Goal: Information Seeking & Learning: Learn about a topic

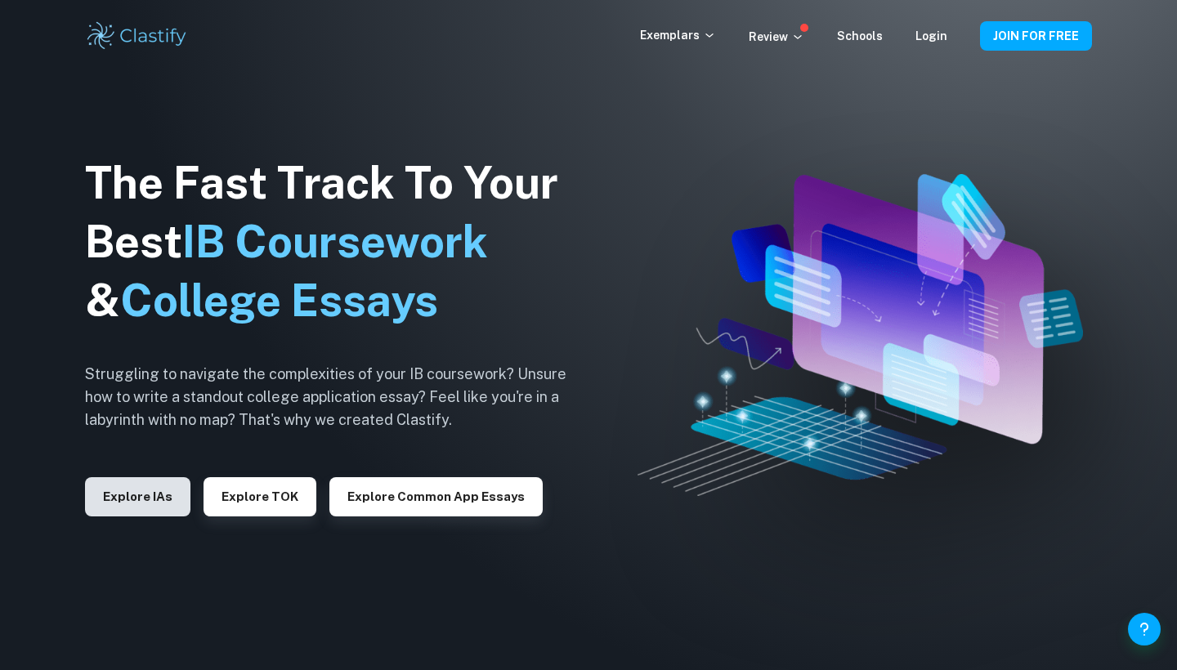
click at [144, 511] on button "Explore IAs" at bounding box center [137, 496] width 105 height 39
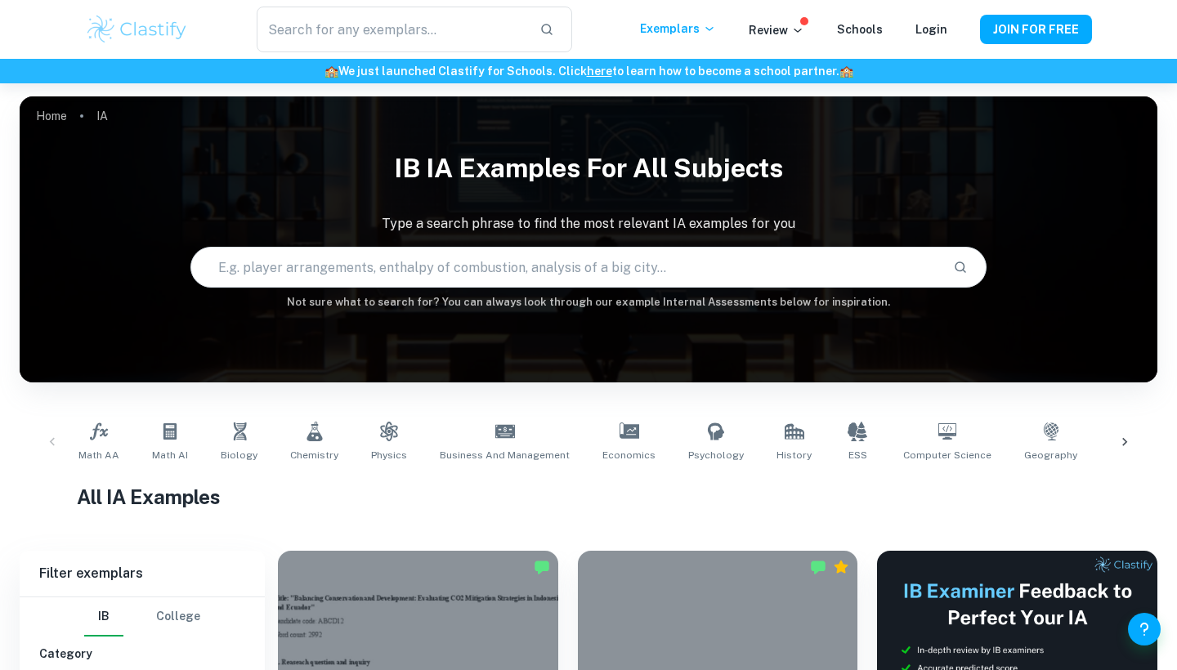
click at [504, 270] on input "text" at bounding box center [565, 267] width 749 height 46
type input "lab report"
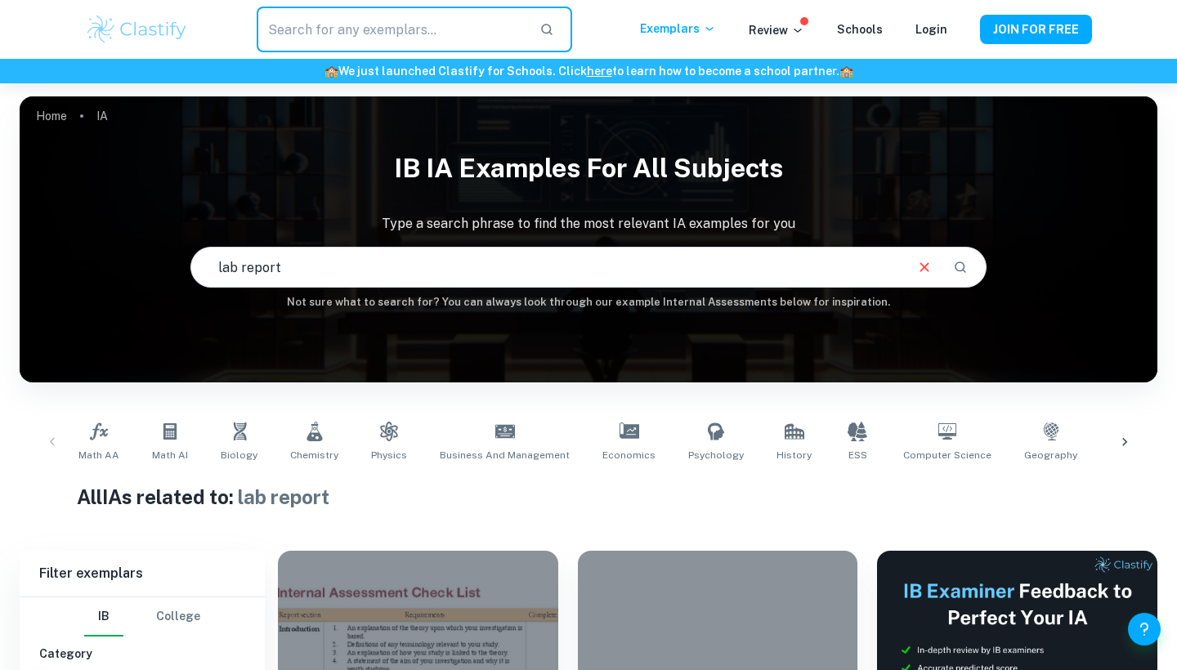
click at [441, 22] on input "text" at bounding box center [392, 30] width 270 height 46
type input "lab report physic"
click at [464, 34] on input "text" at bounding box center [392, 30] width 270 height 46
type input "lab report"
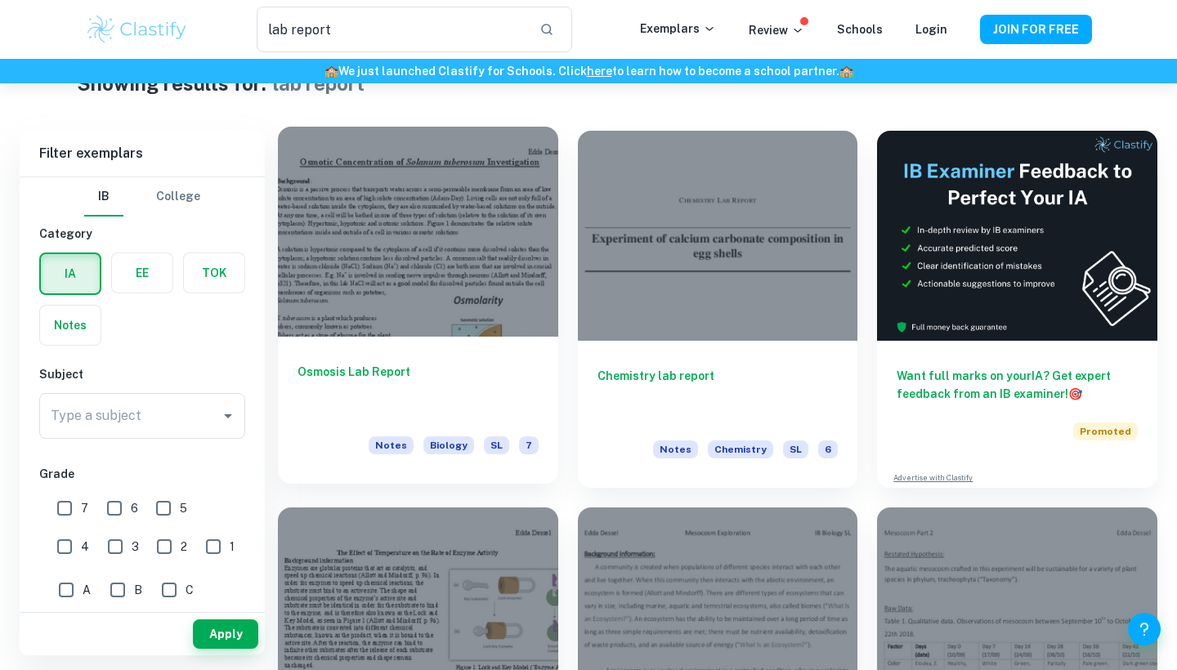
scroll to position [49, 0]
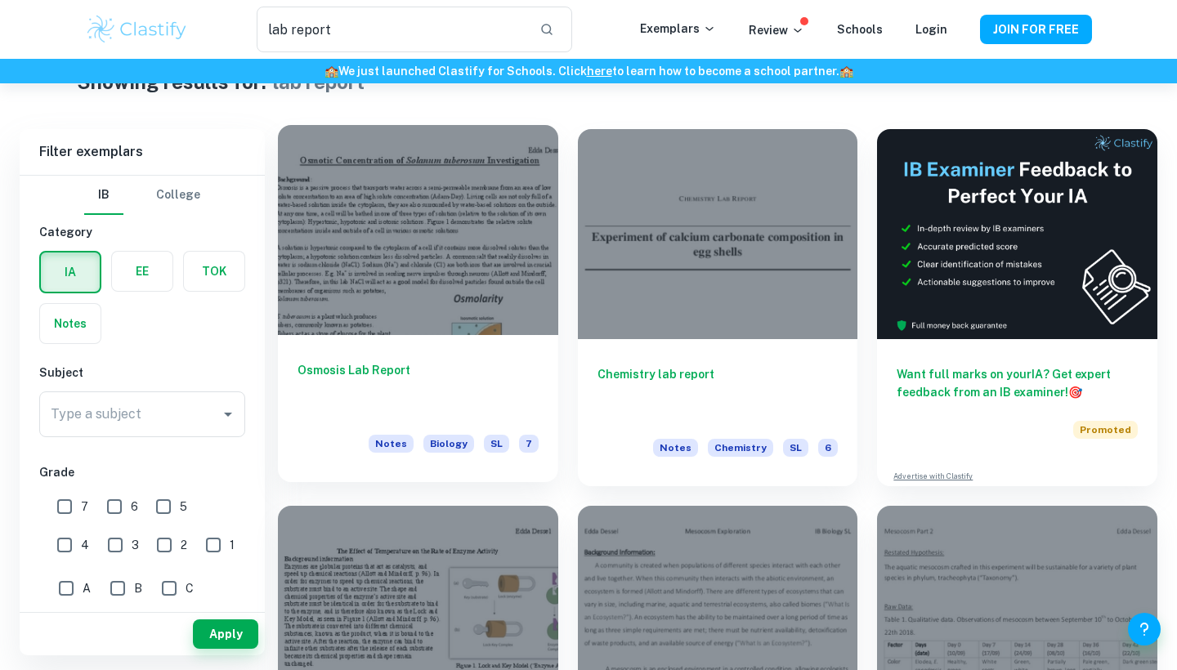
click at [451, 253] on div at bounding box center [418, 230] width 280 height 210
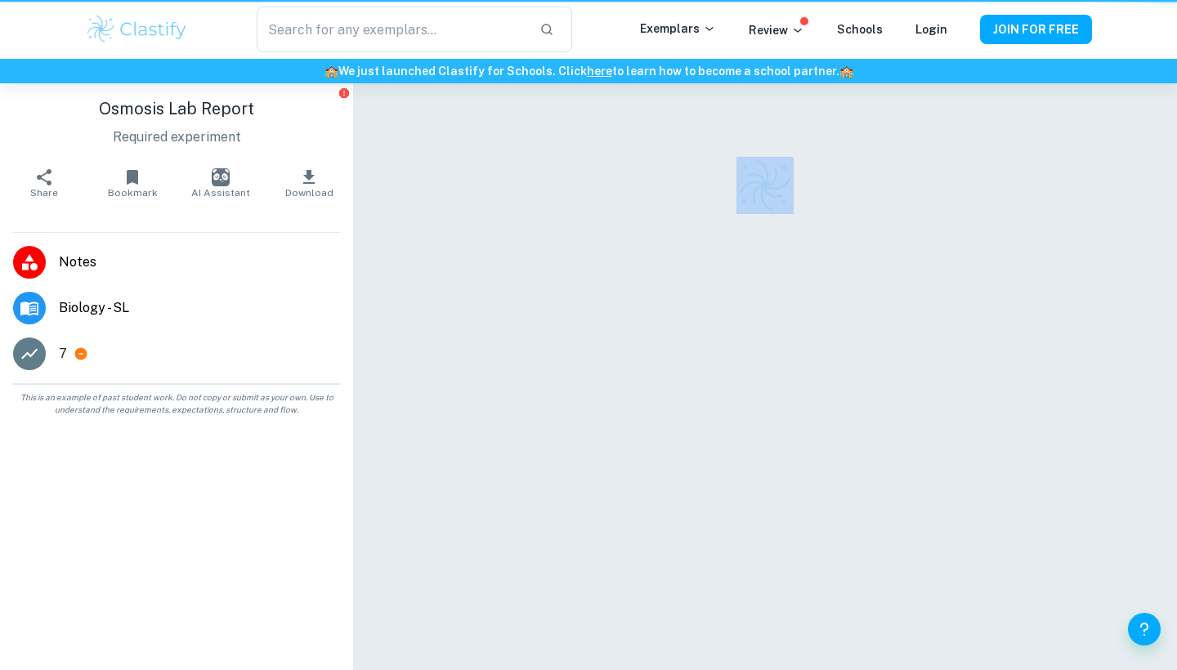
click at [451, 253] on div at bounding box center [765, 398] width 706 height 630
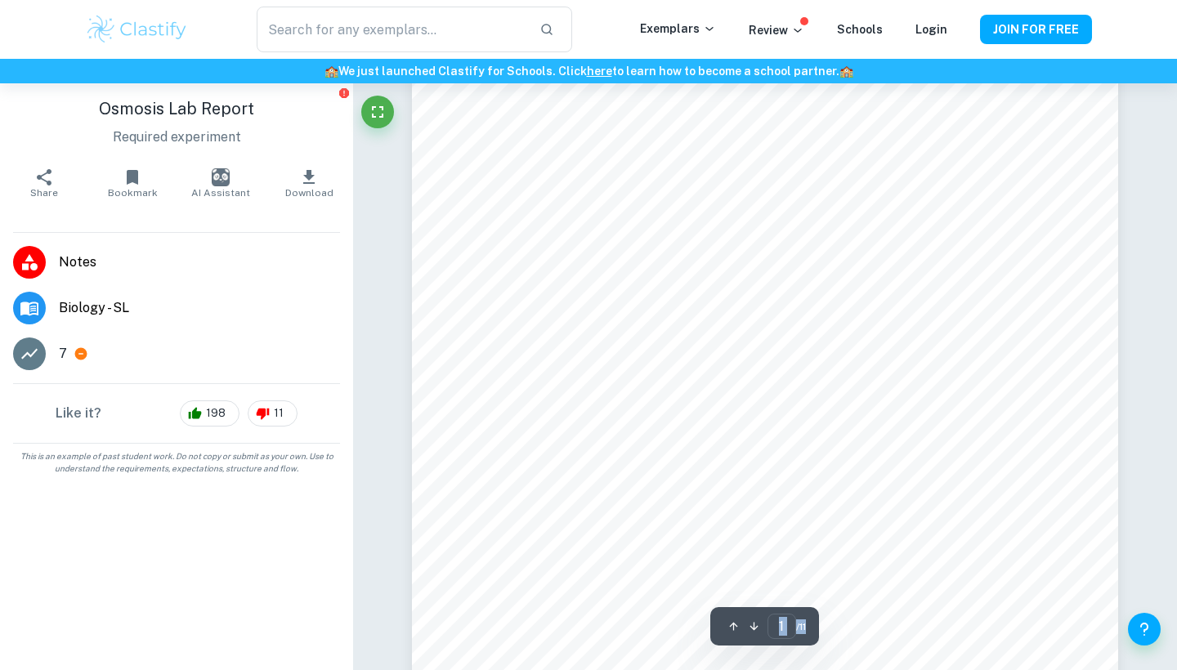
scroll to position [83, 0]
click at [267, 376] on li "7" at bounding box center [176, 354] width 353 height 46
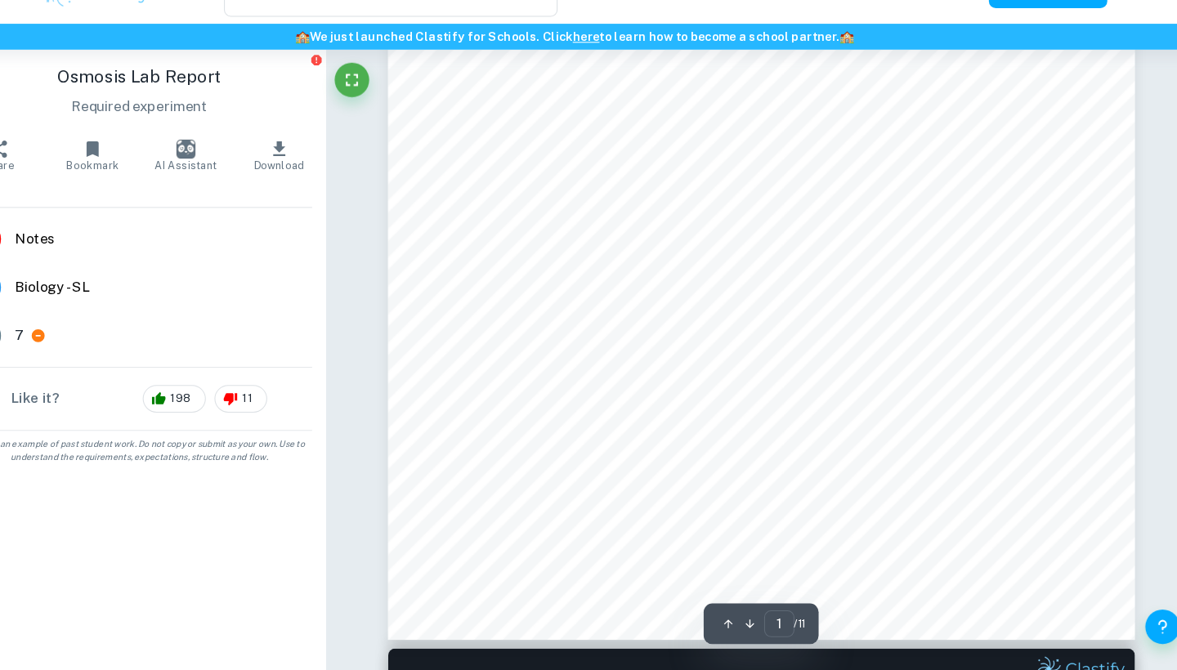
scroll to position [605, 0]
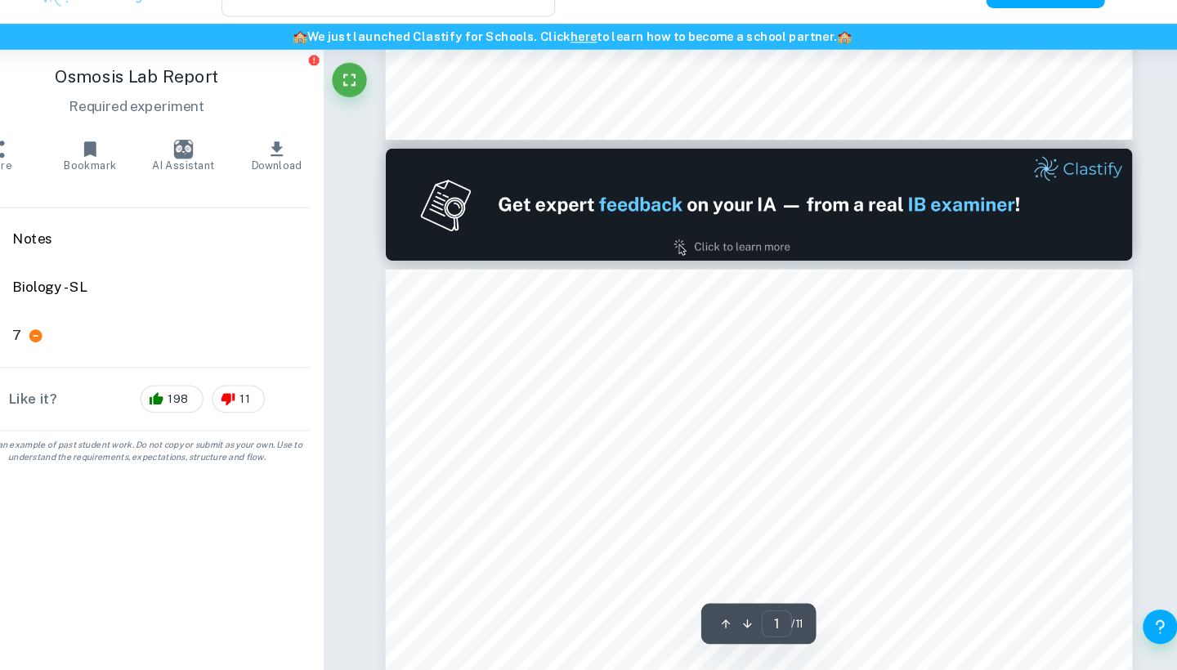
type input "2"
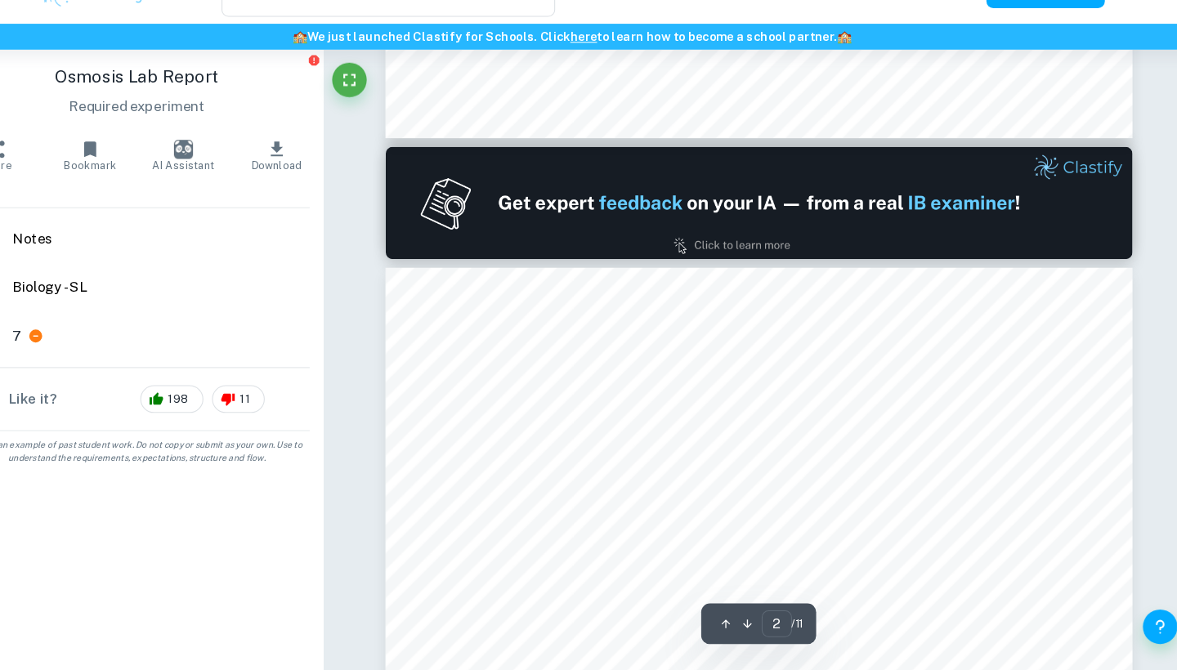
scroll to position [1255, 0]
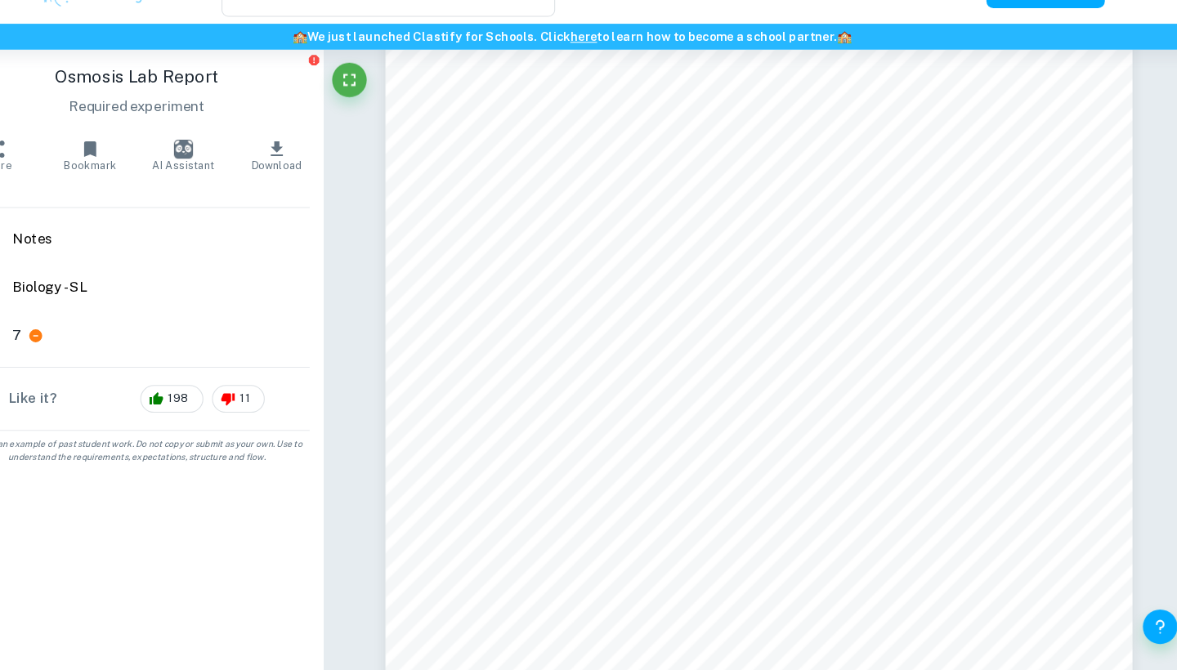
type input "lab report"
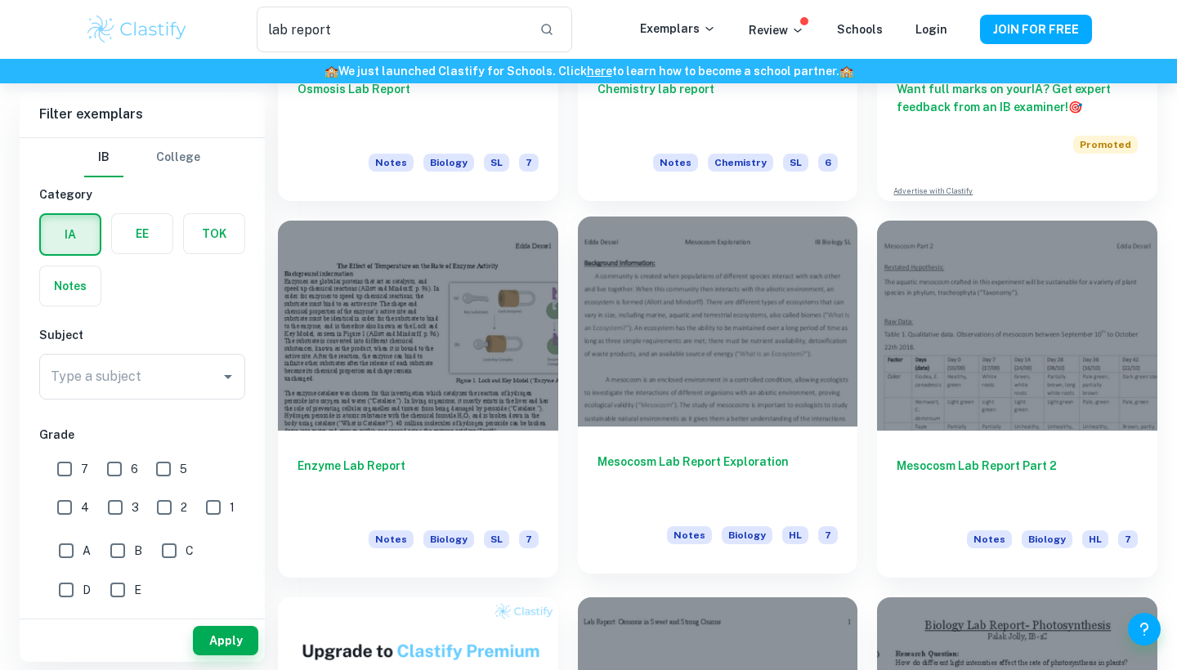
scroll to position [373, 0]
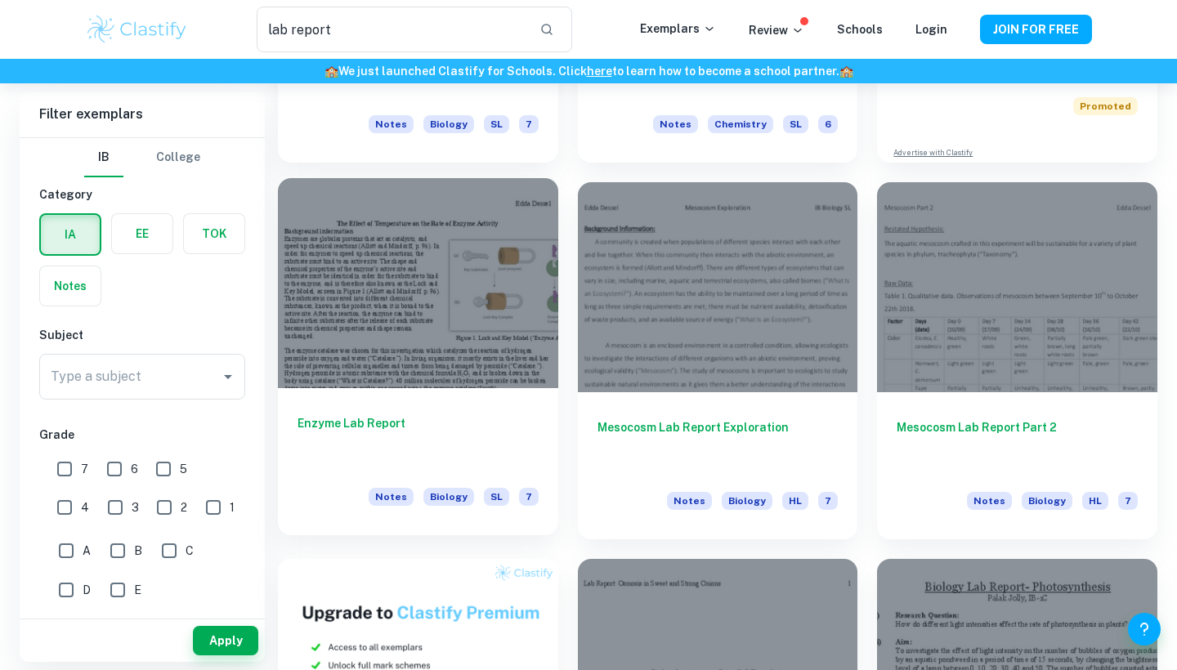
click at [494, 352] on div at bounding box center [418, 283] width 280 height 210
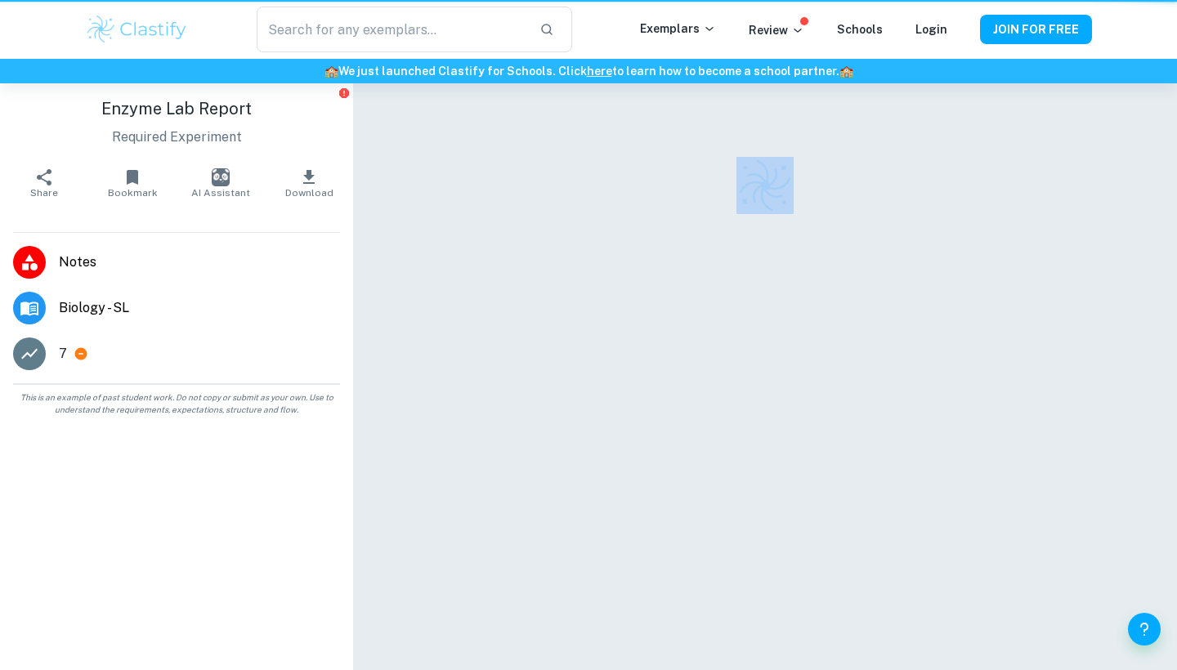
click at [494, 352] on div at bounding box center [765, 398] width 706 height 630
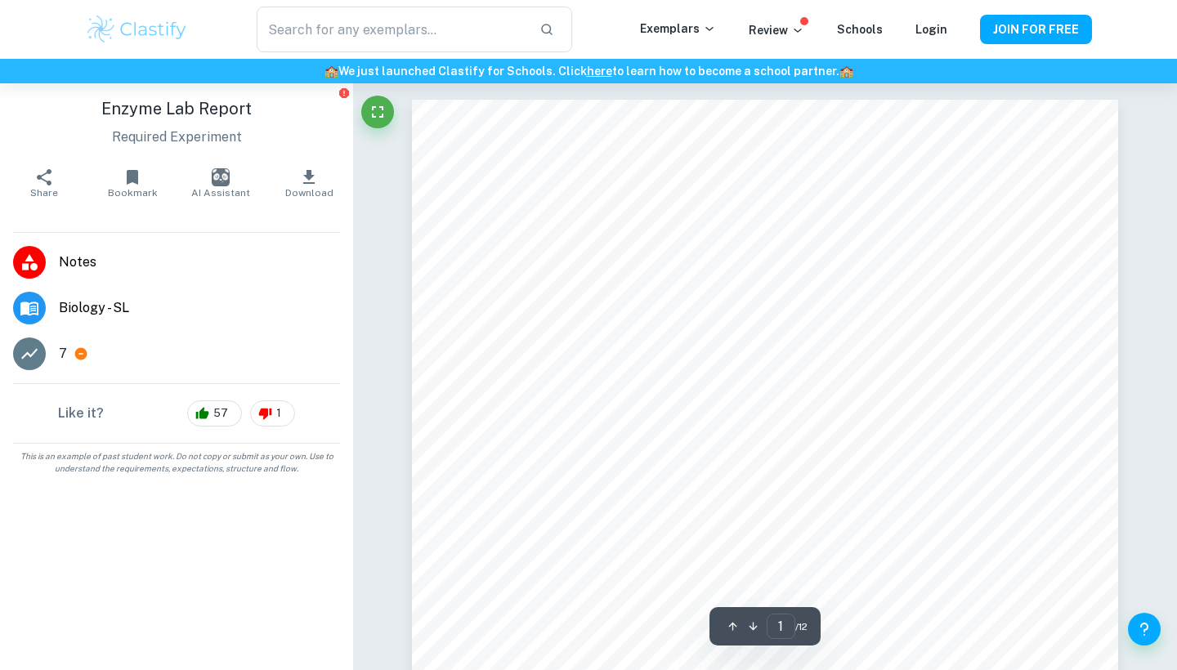
click at [272, 521] on aside "Enzyme Lab Report Required Experiment Share Bookmark AI Assistant Download Note…" at bounding box center [176, 376] width 353 height 587
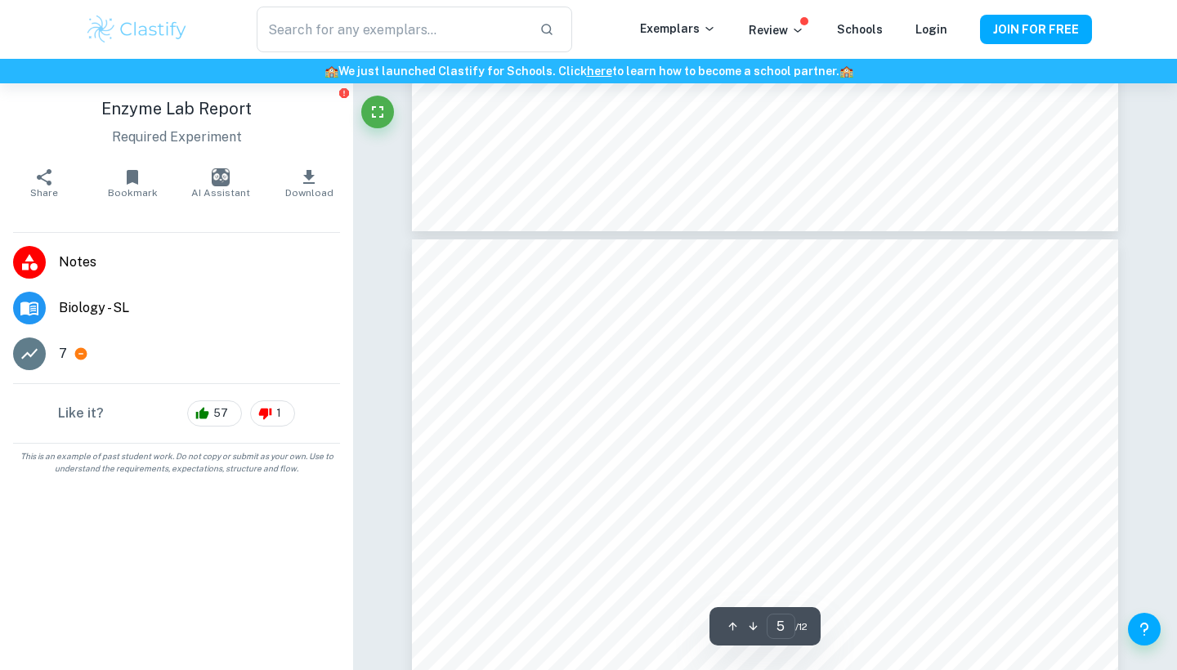
scroll to position [4119, 0]
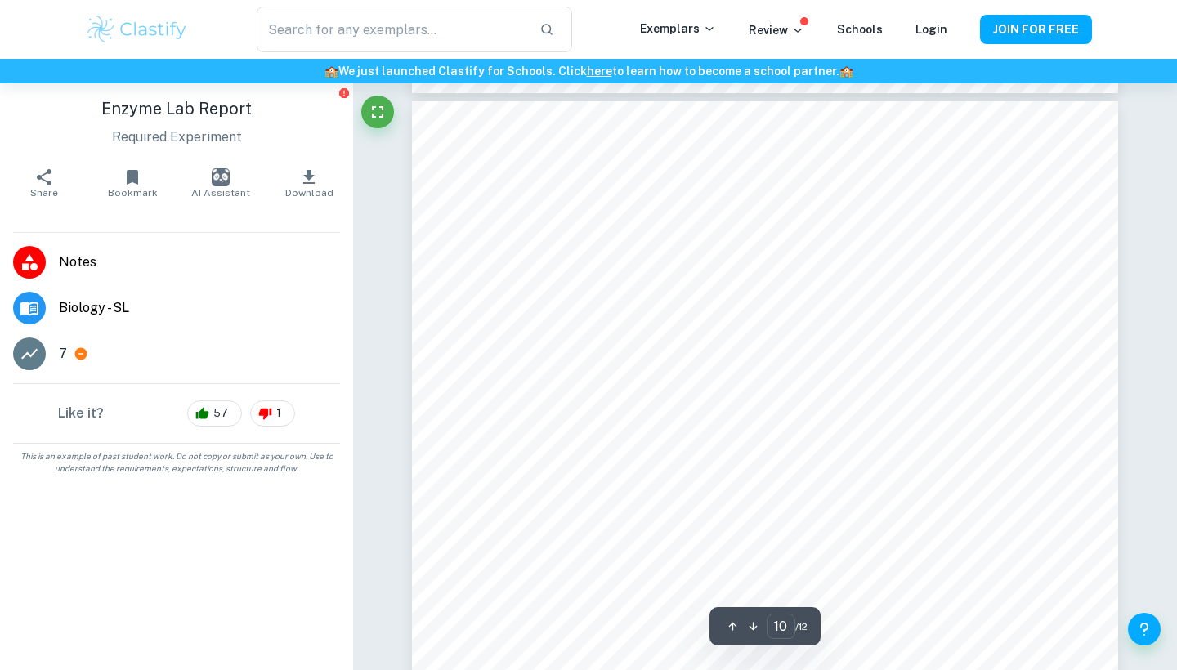
type input "9"
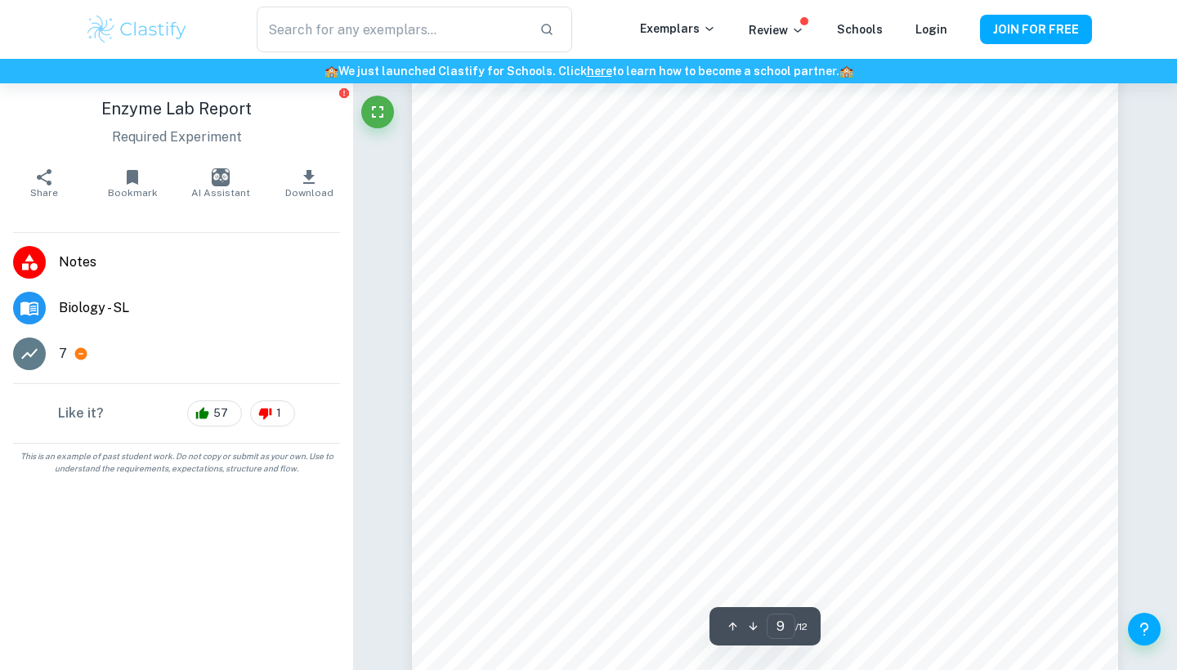
scroll to position [8467, 0]
type input "lab report"
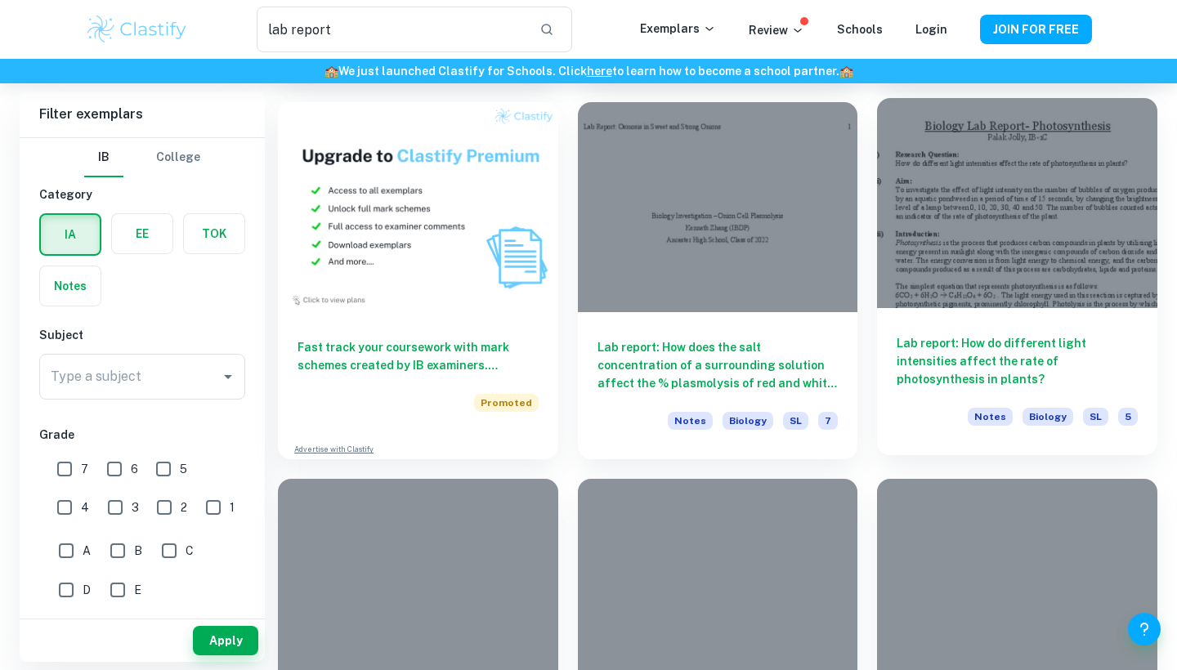
scroll to position [833, 0]
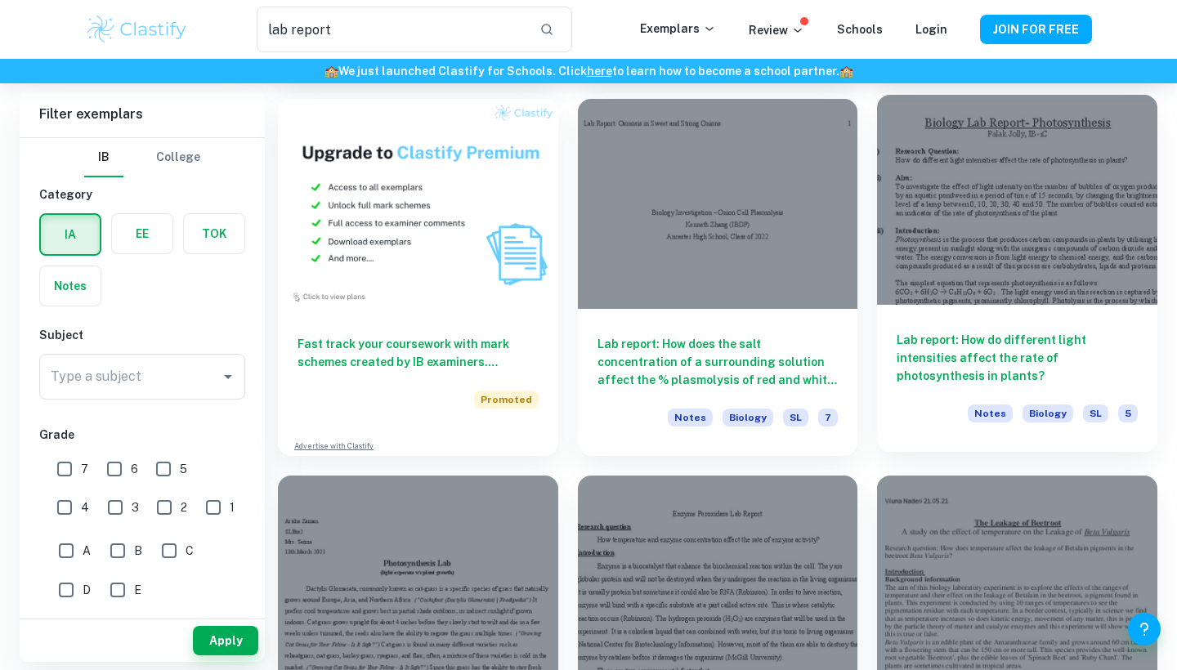
click at [1017, 351] on h6 "Lab report: How do different light intensities affect the rate of photosynthesi…" at bounding box center [1017, 358] width 241 height 54
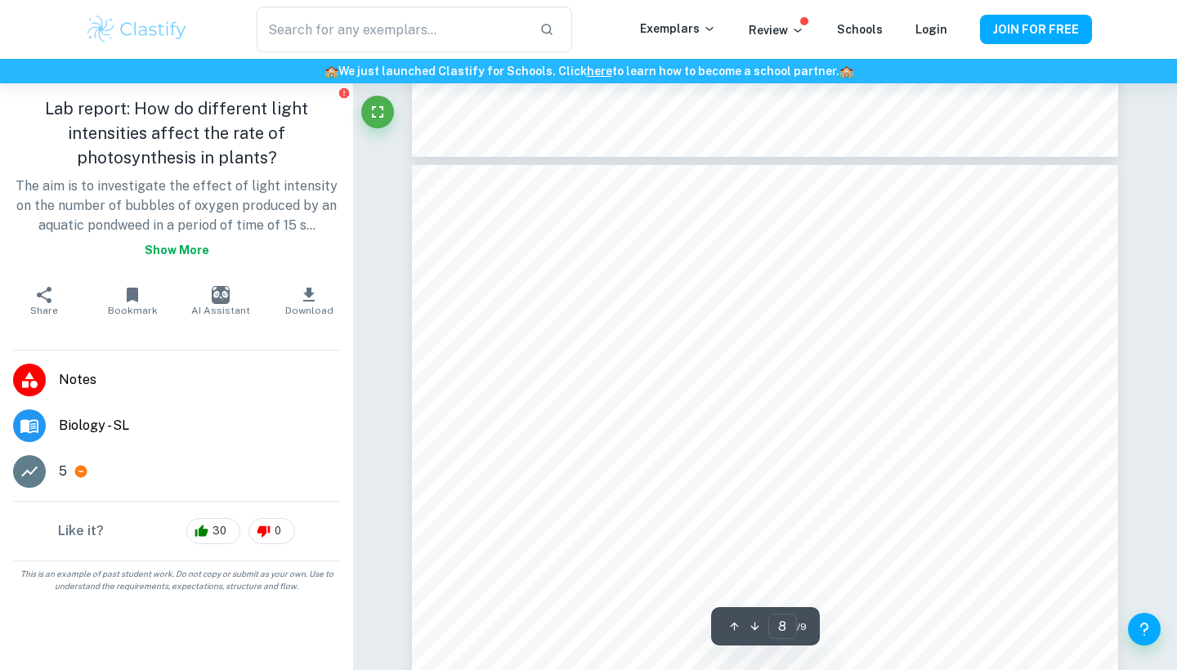
type input "9"
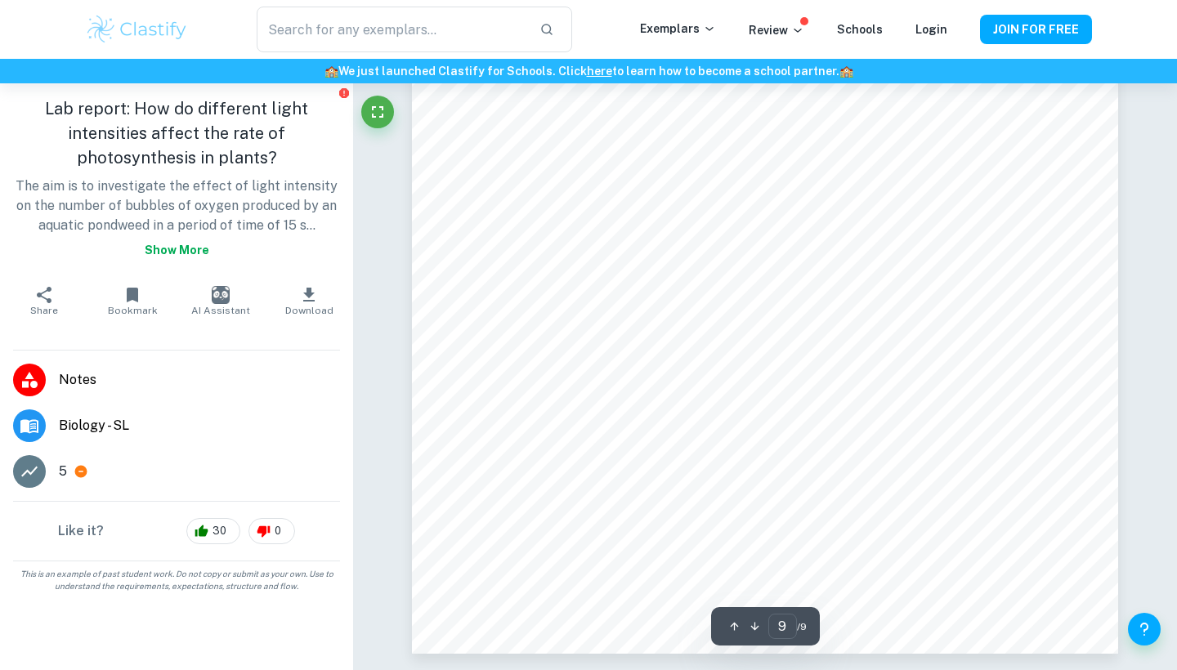
scroll to position [8843, 0]
click at [69, 372] on span "Notes" at bounding box center [199, 380] width 281 height 20
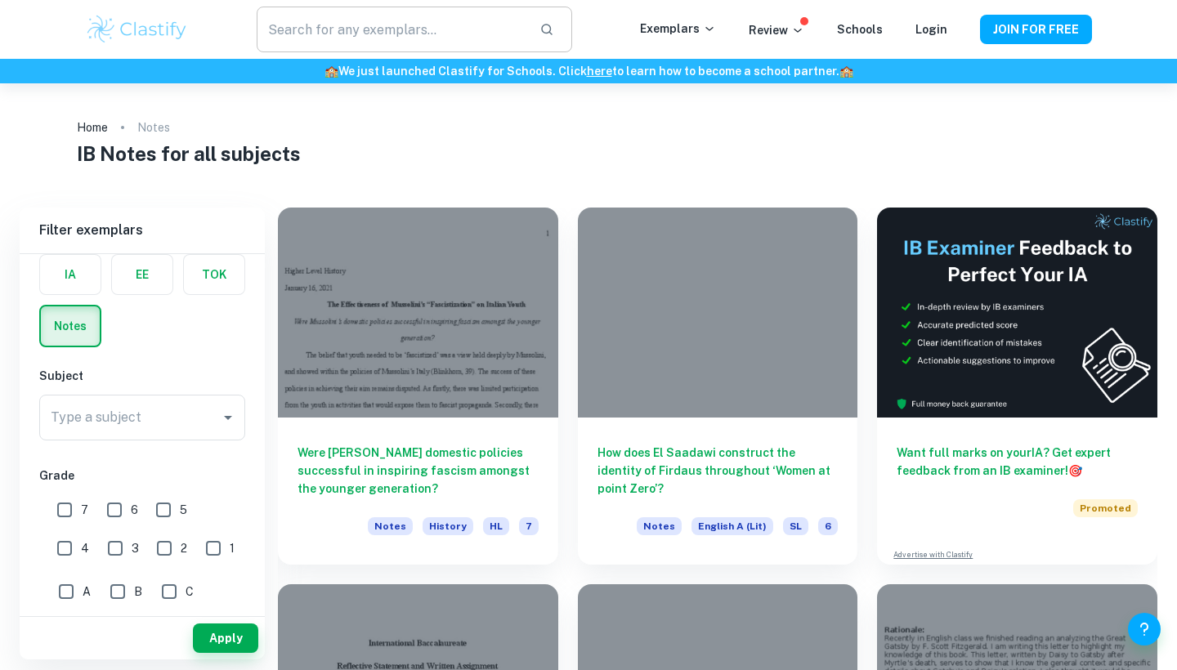
scroll to position [-1, 0]
click at [448, 35] on input "text" at bounding box center [392, 30] width 270 height 46
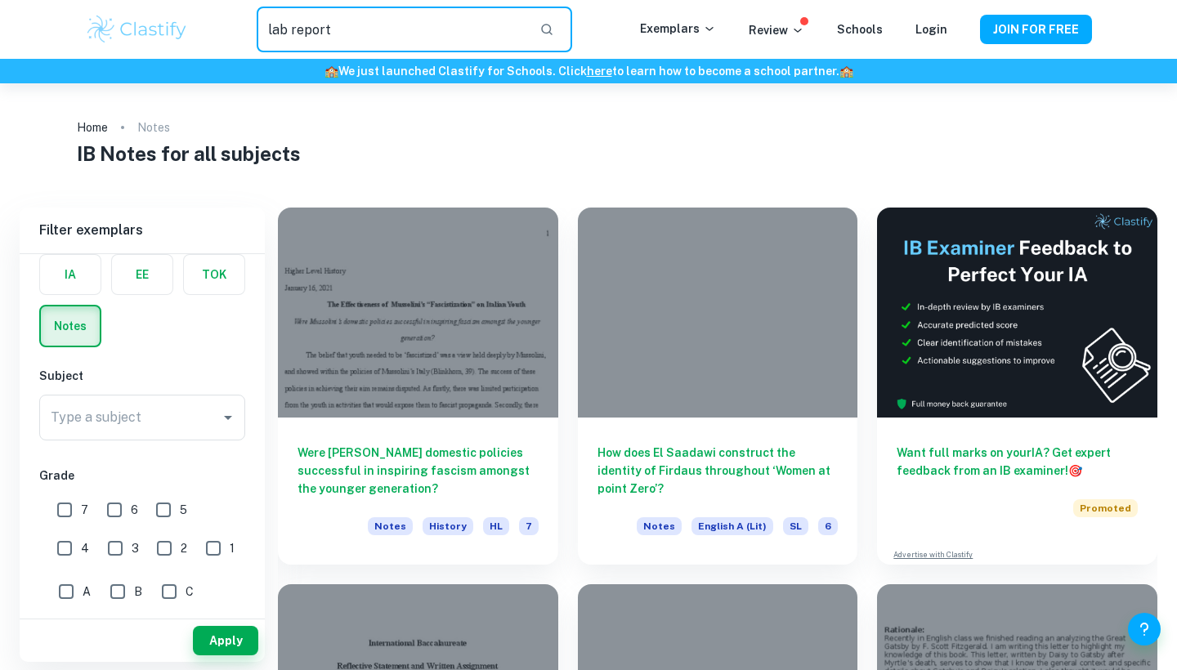
type input "lab report"
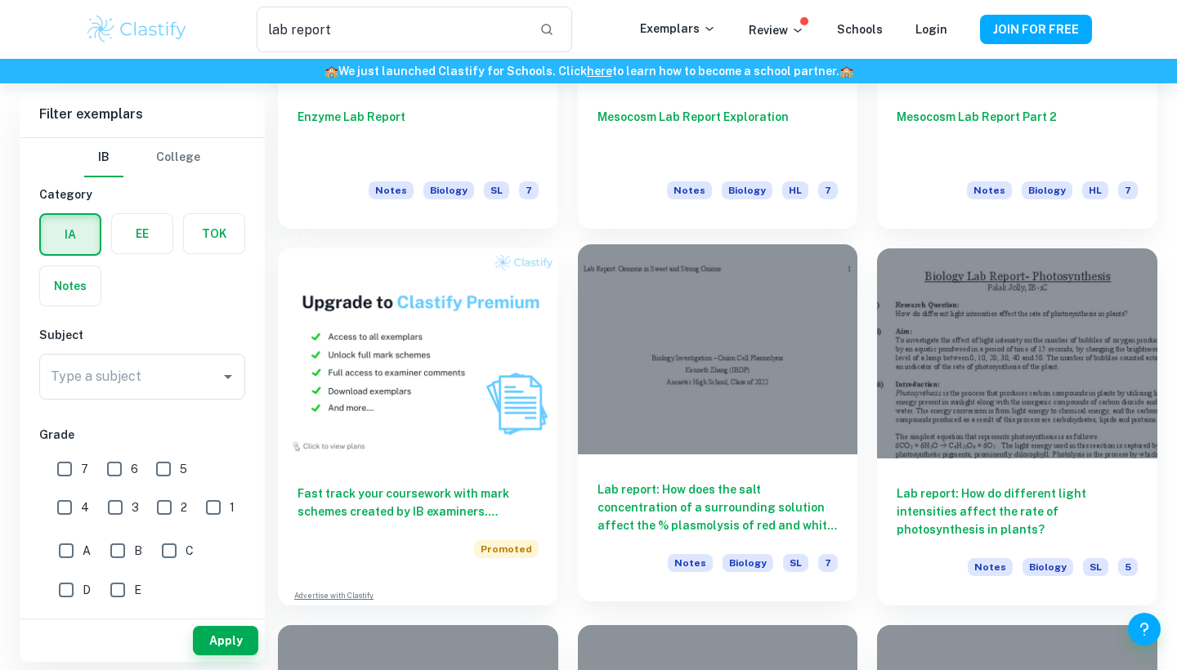
scroll to position [685, 0]
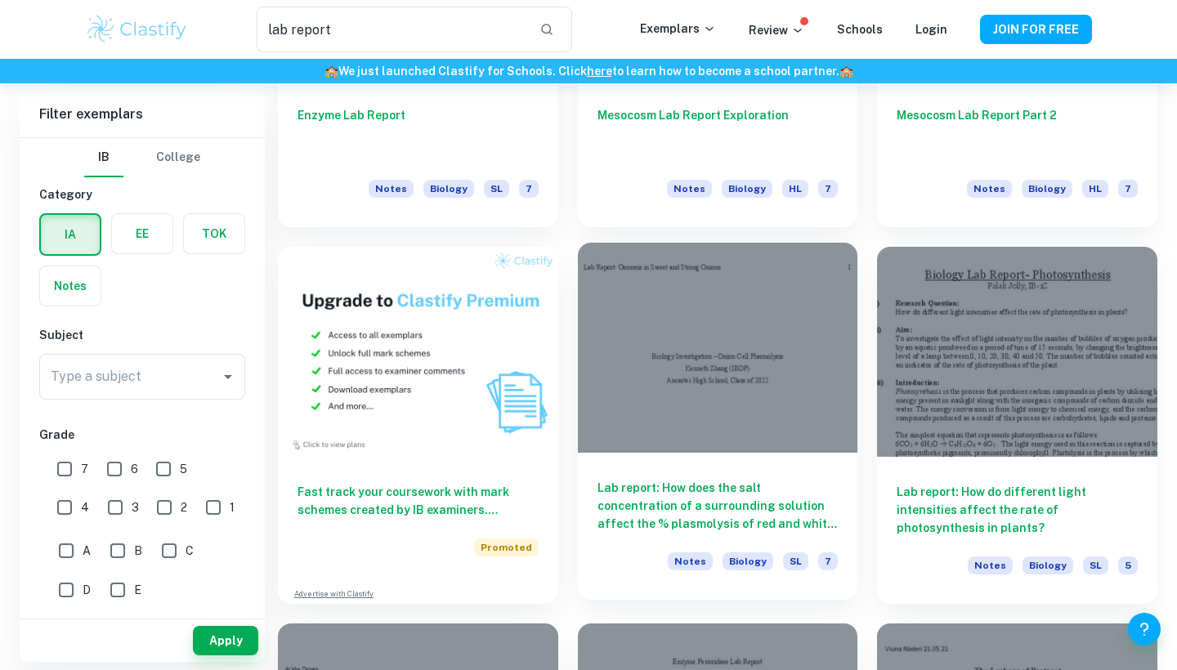
click at [687, 525] on h6 "Lab report: How does the salt concentration of a surrounding solution affect th…" at bounding box center [717, 506] width 241 height 54
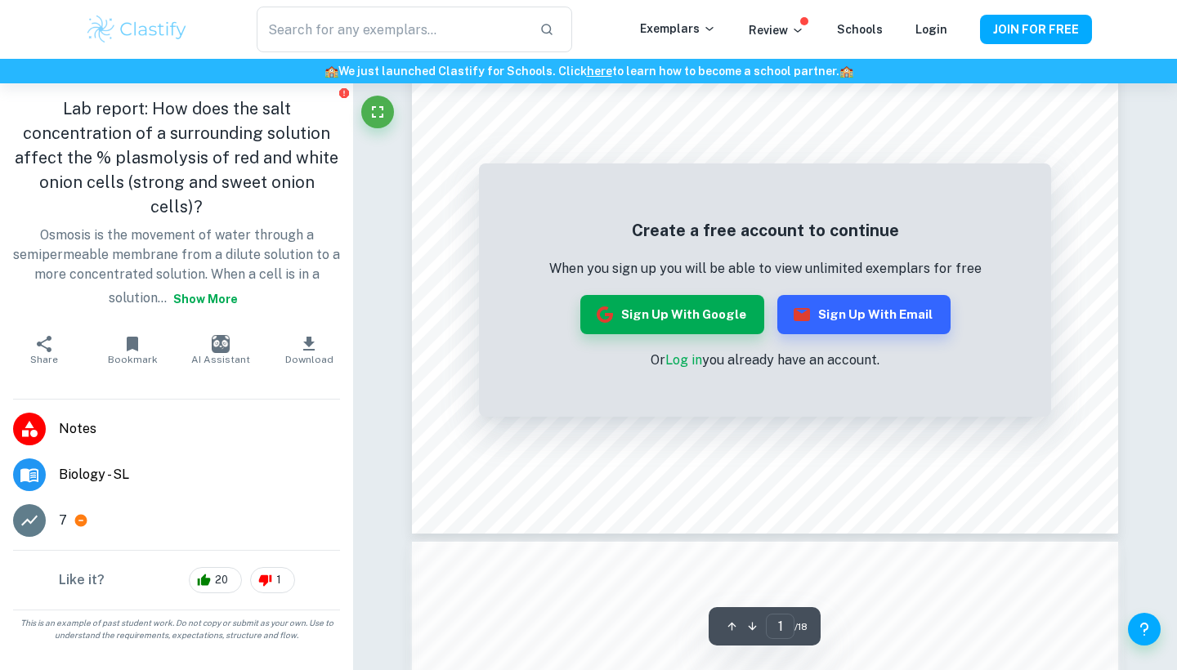
scroll to position [491, 0]
click at [399, 107] on div "Ask Clai 1 ​ / 18 The remaining pages are not being displayed Create a free acc…" at bounding box center [765, 574] width 824 height 1965
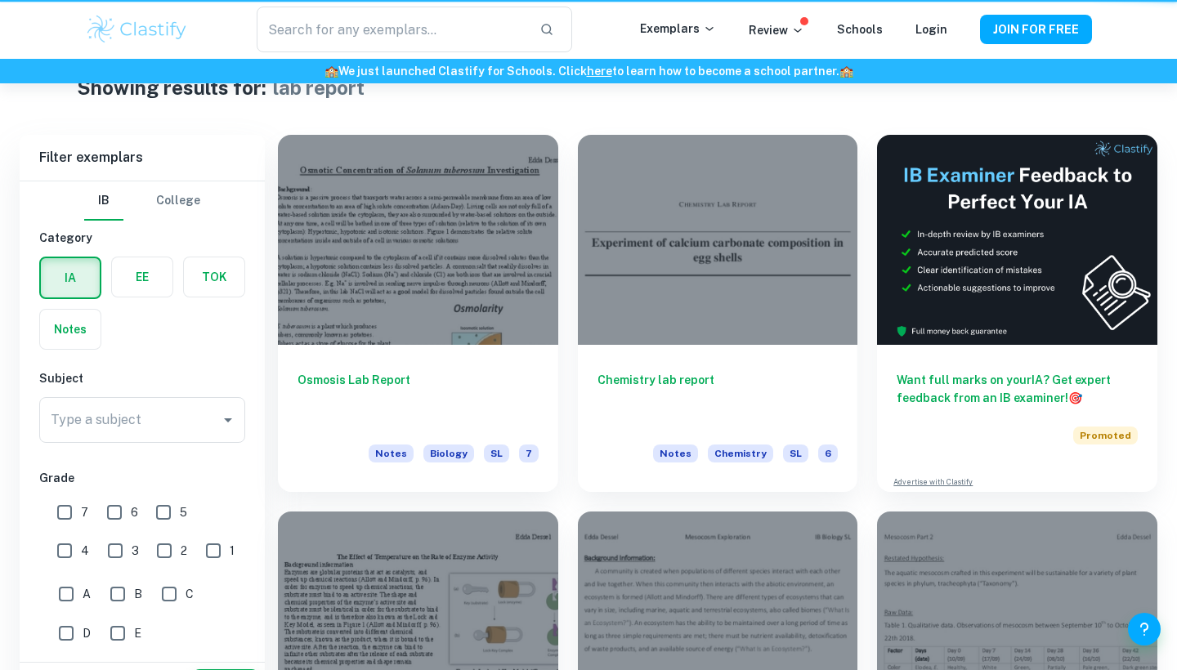
type input "lab report"
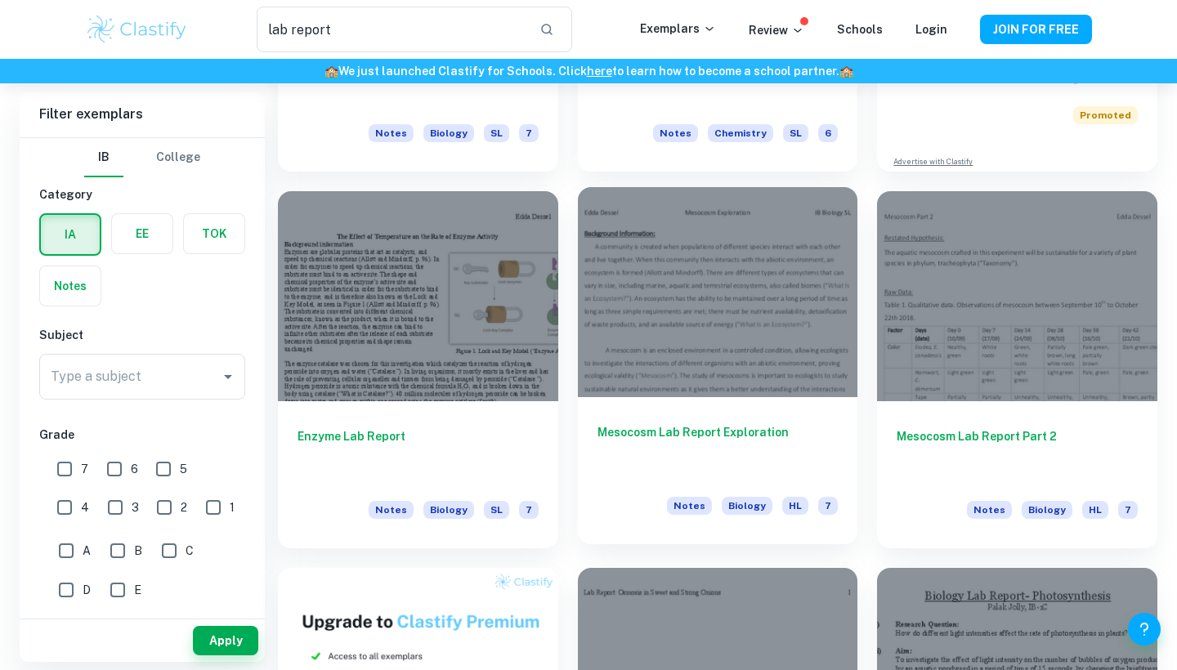
scroll to position [422, 0]
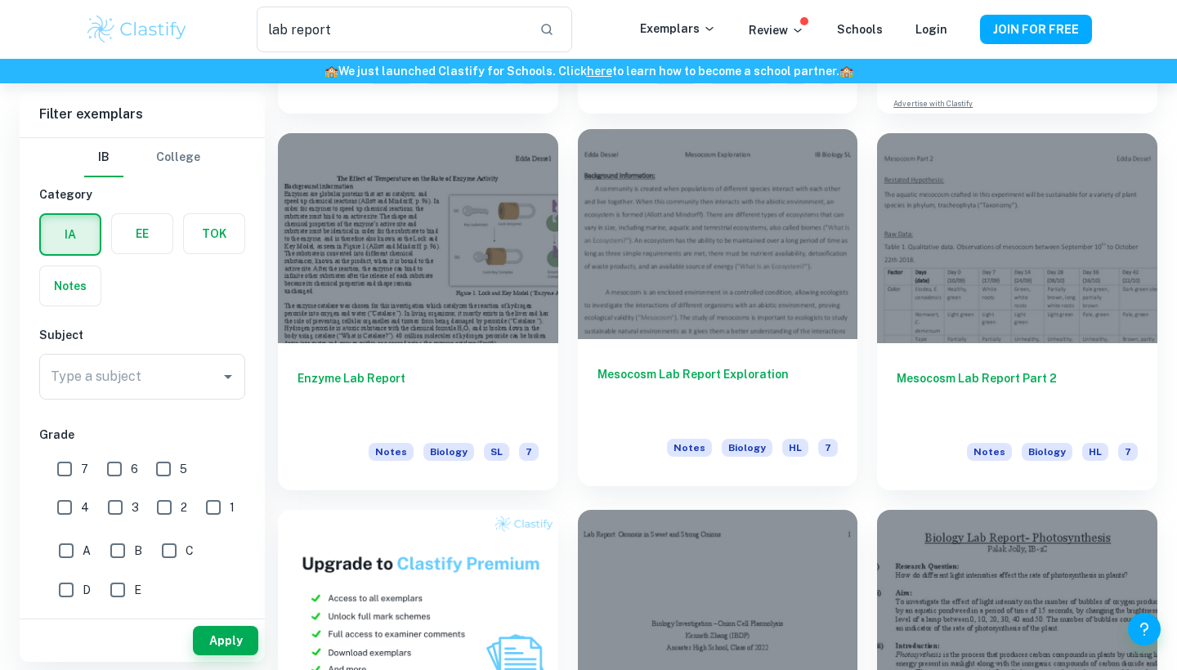
click at [728, 369] on h6 "Mesocosm Lab Report Exploration" at bounding box center [717, 392] width 241 height 54
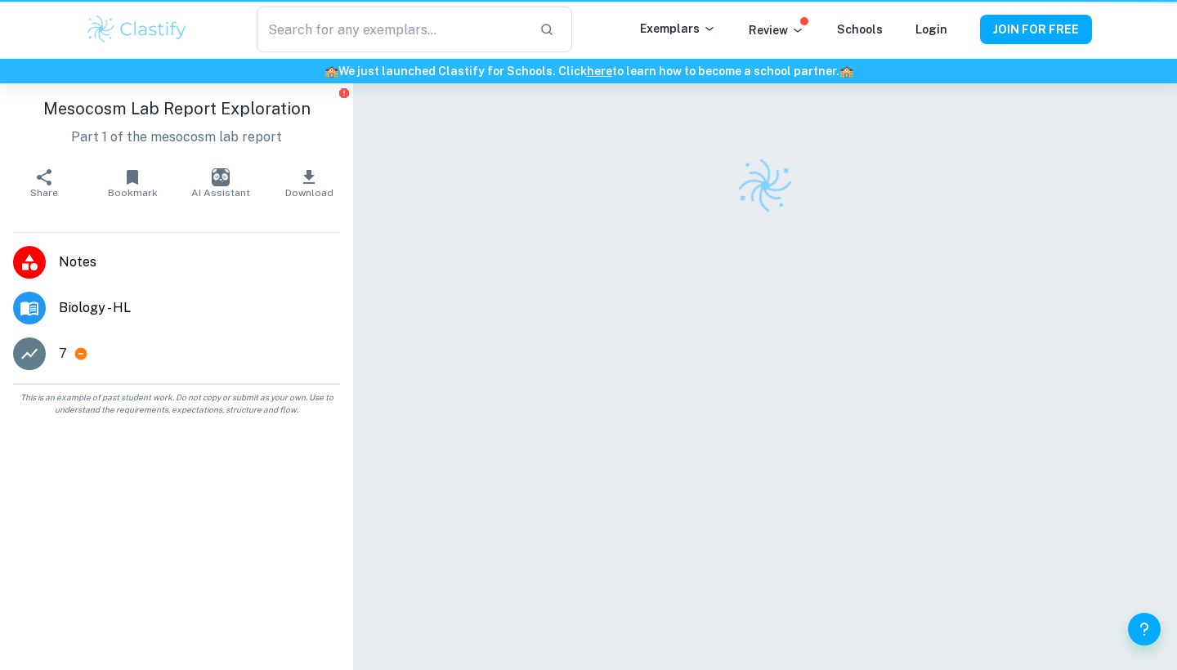
click at [728, 369] on div at bounding box center [765, 398] width 706 height 630
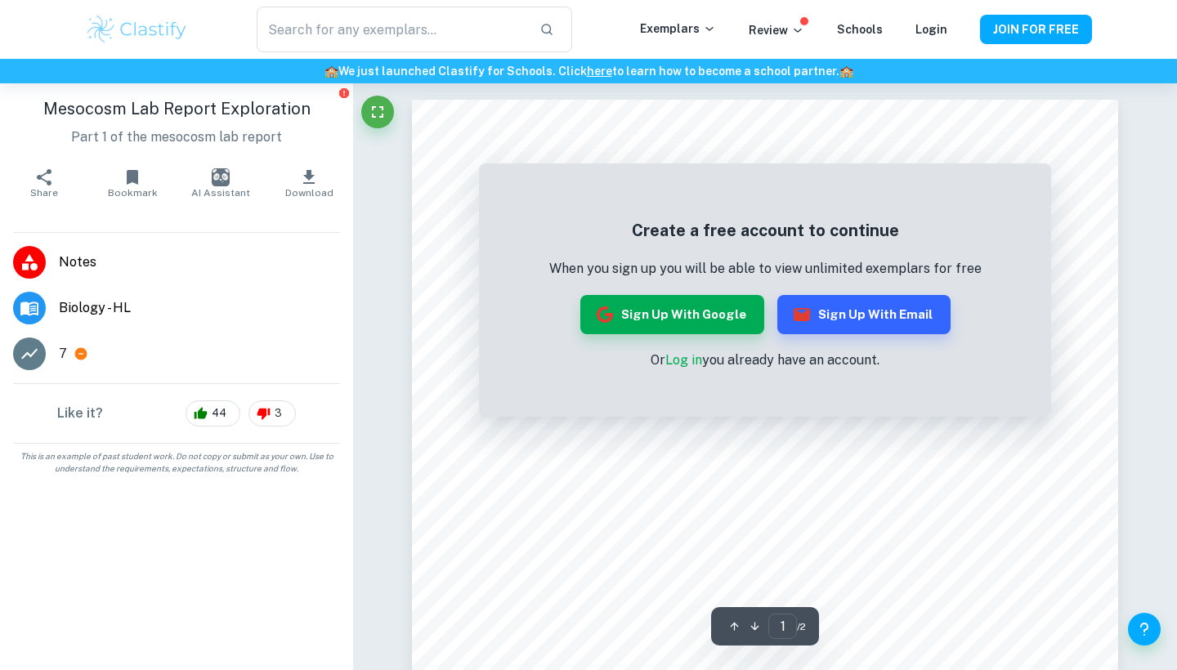
scroll to position [38, 0]
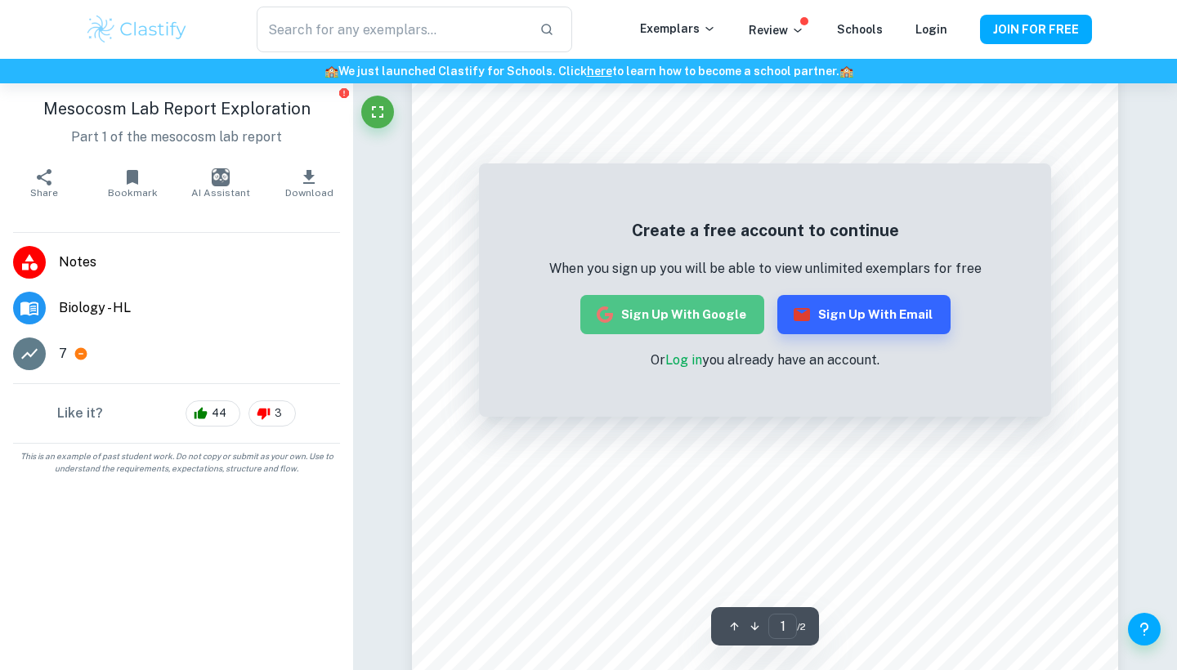
click at [711, 315] on button "Sign up with Google" at bounding box center [672, 314] width 184 height 39
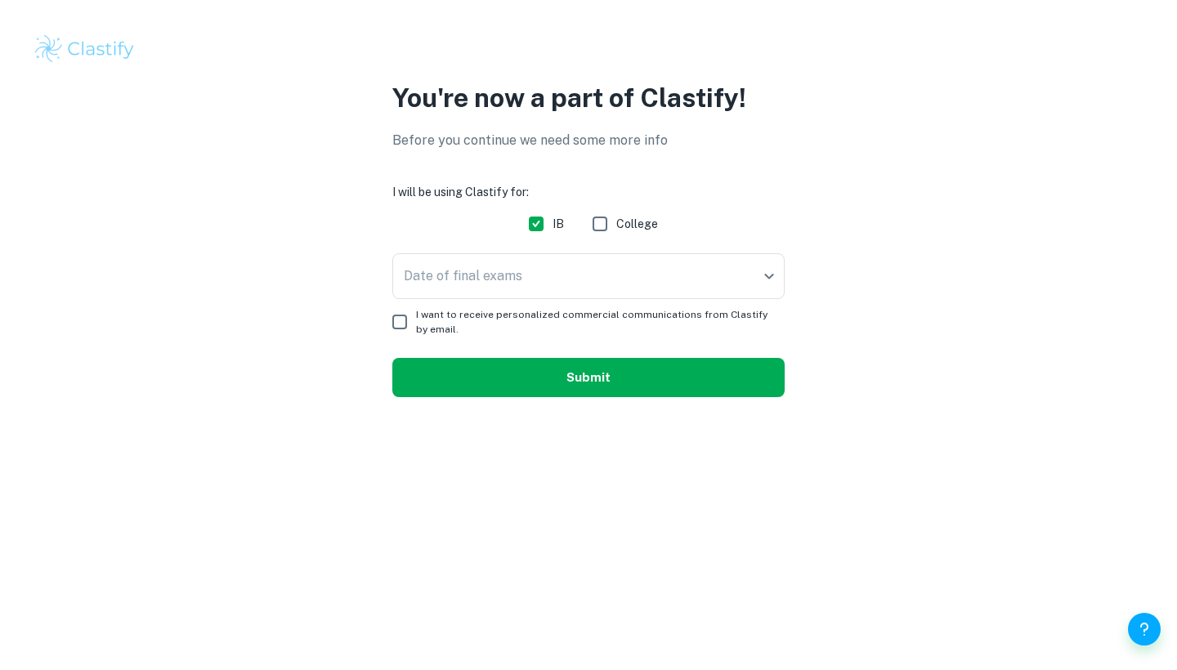
click at [530, 384] on button "Submit" at bounding box center [588, 377] width 392 height 39
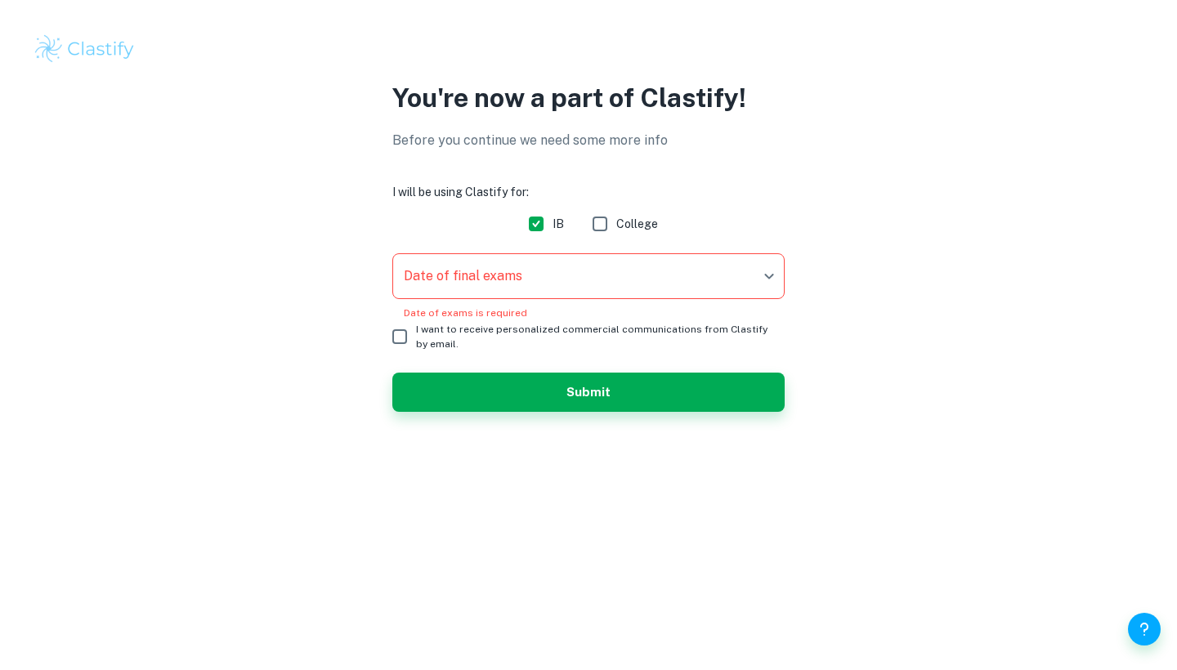
click at [466, 257] on body "We value your privacy We use cookies to enhance your browsing experience, serve…" at bounding box center [588, 335] width 1177 height 670
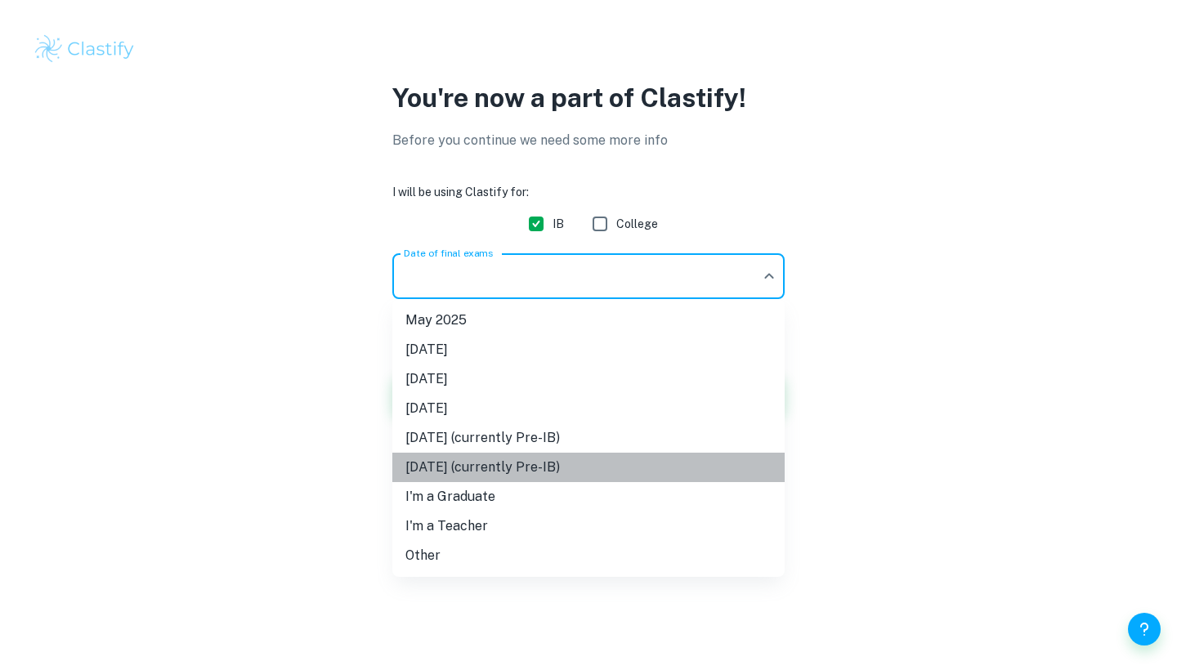
click at [499, 476] on li "November 2027 (currently Pre-IB)" at bounding box center [588, 467] width 392 height 29
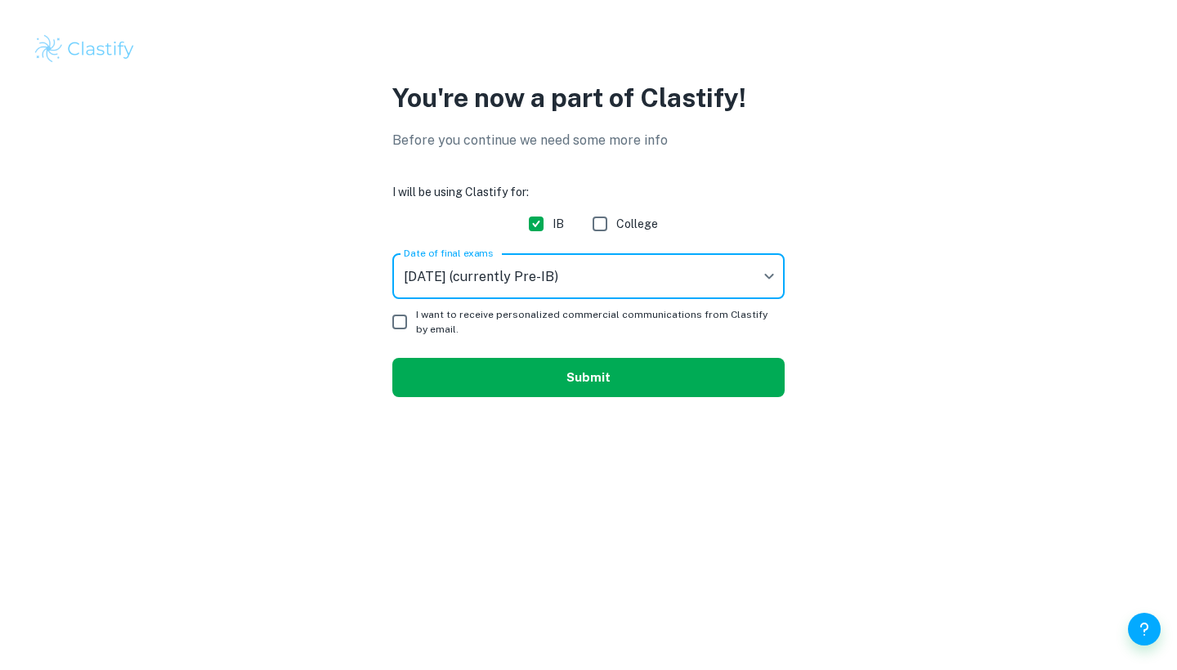
click at [661, 377] on button "Submit" at bounding box center [588, 377] width 392 height 39
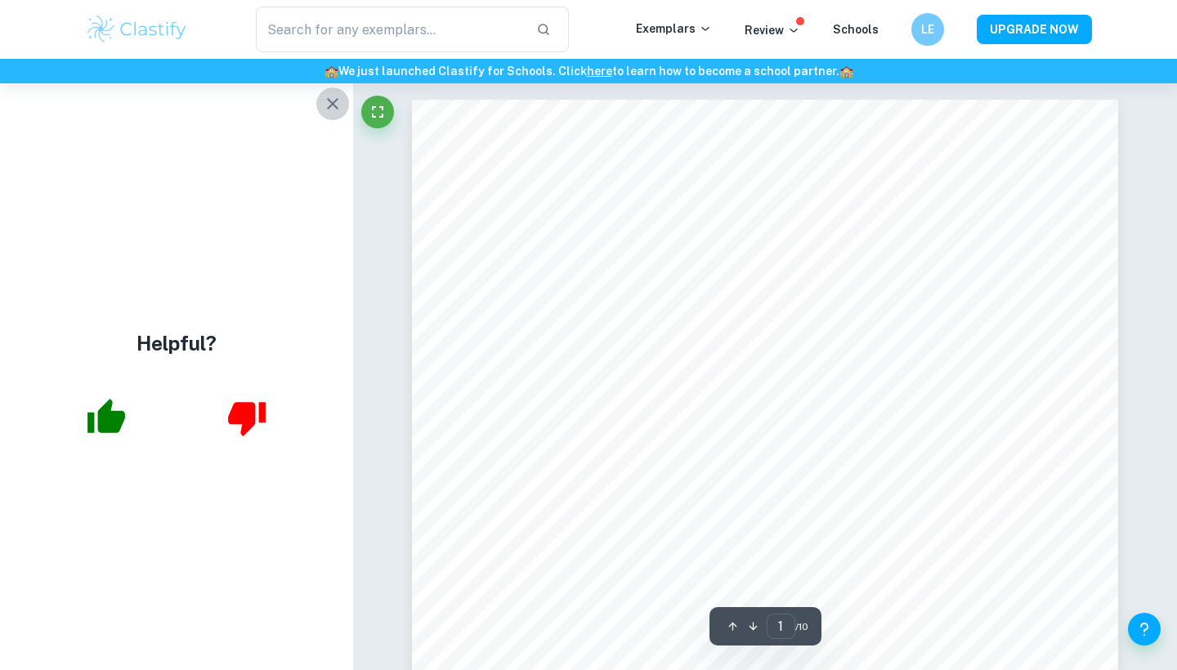
click at [334, 98] on icon "button" at bounding box center [333, 104] width 20 height 20
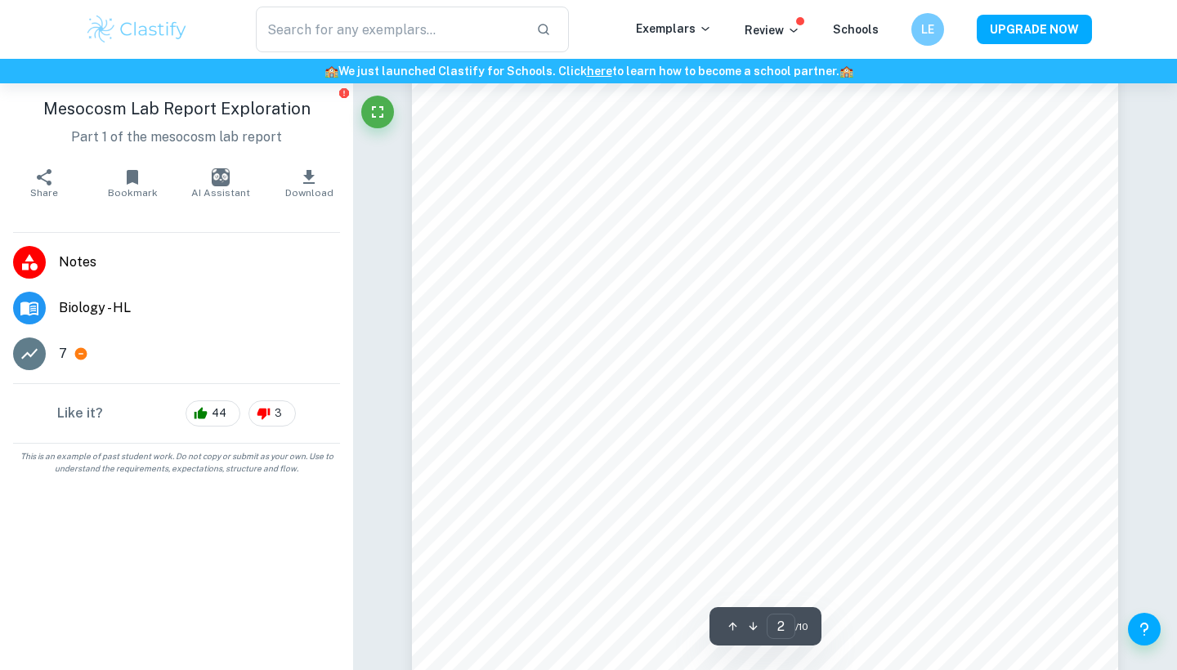
scroll to position [1438, 0]
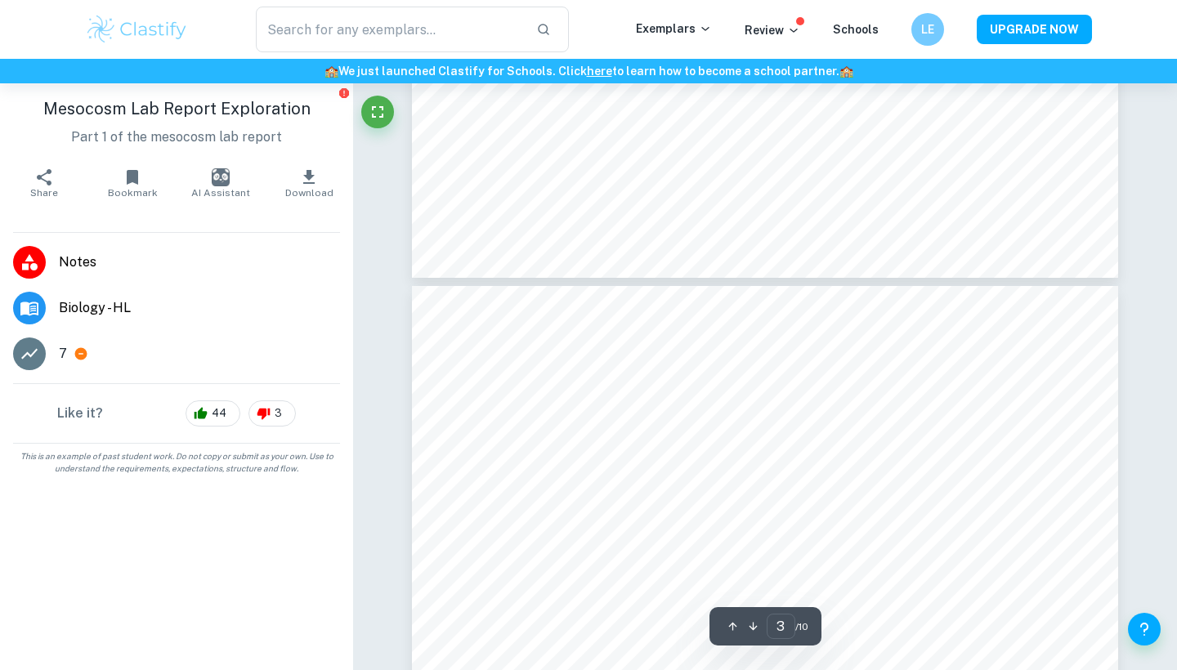
type input "4"
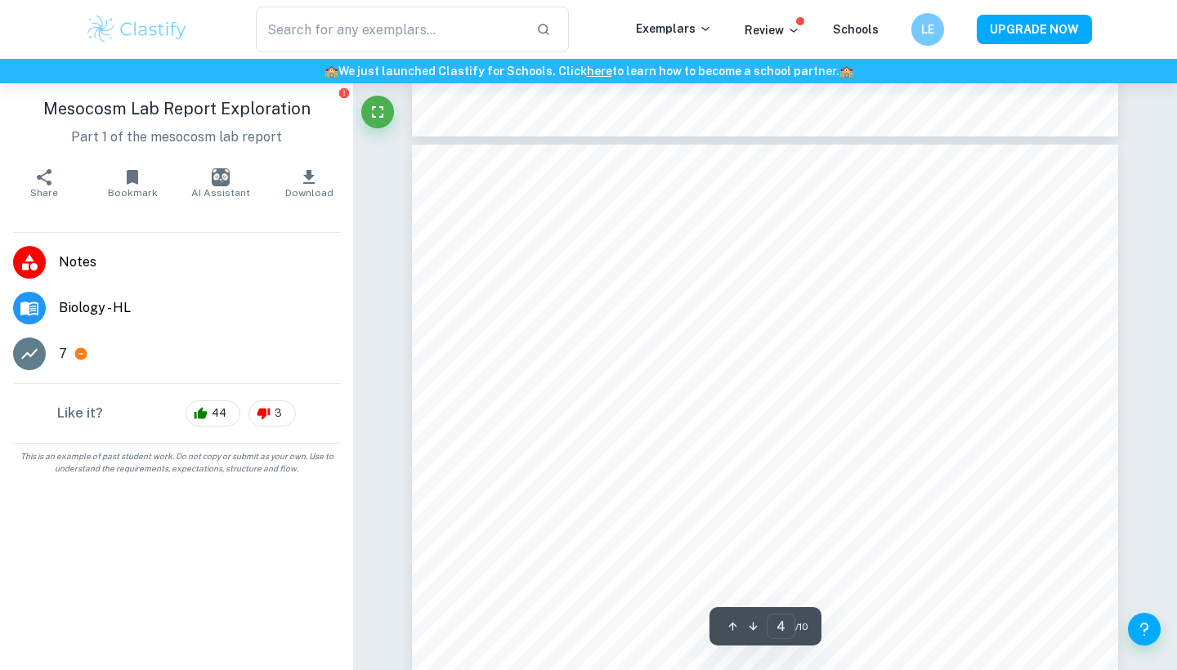
scroll to position [3208, 0]
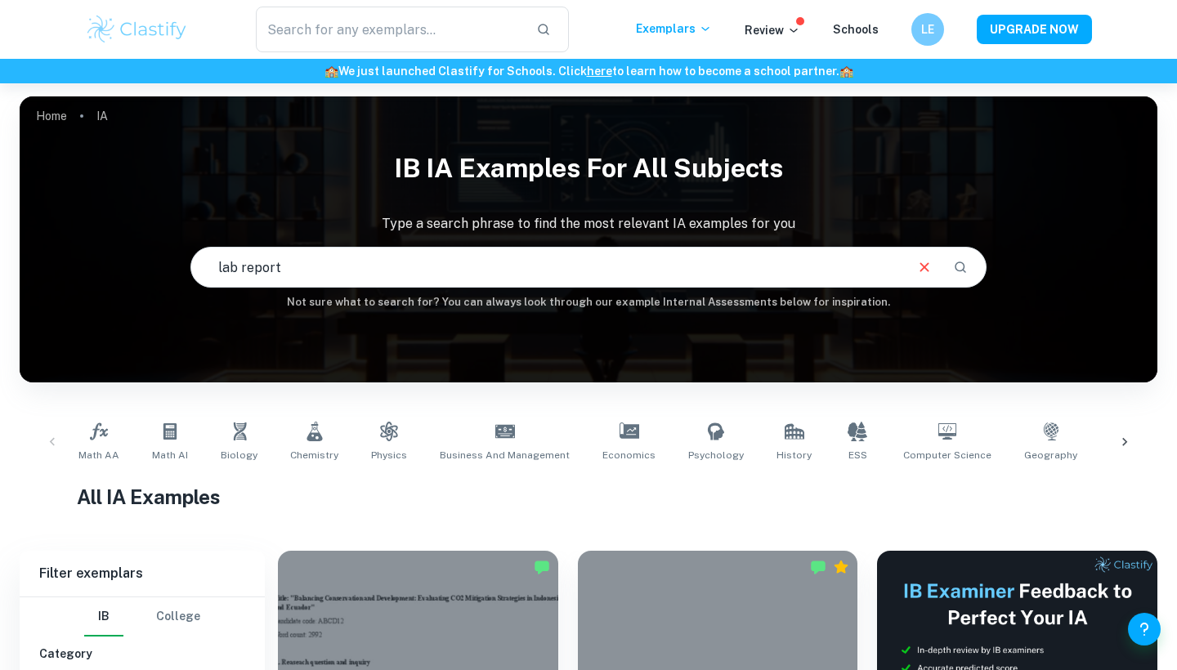
type input "lab report"
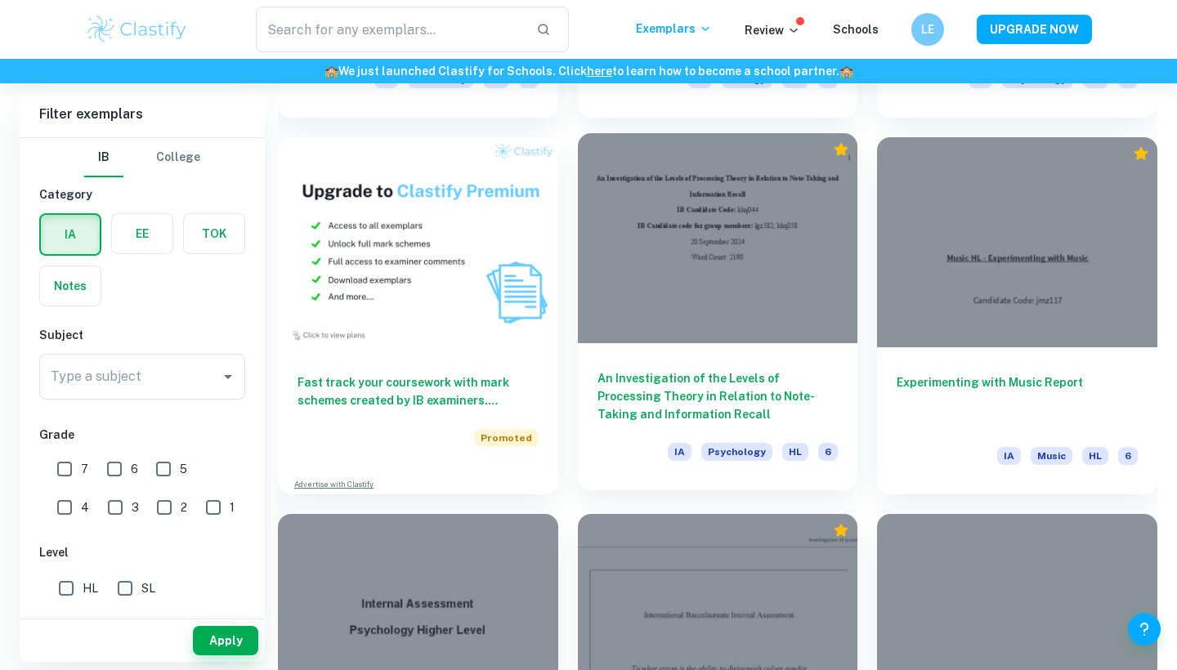
scroll to position [1168, 0]
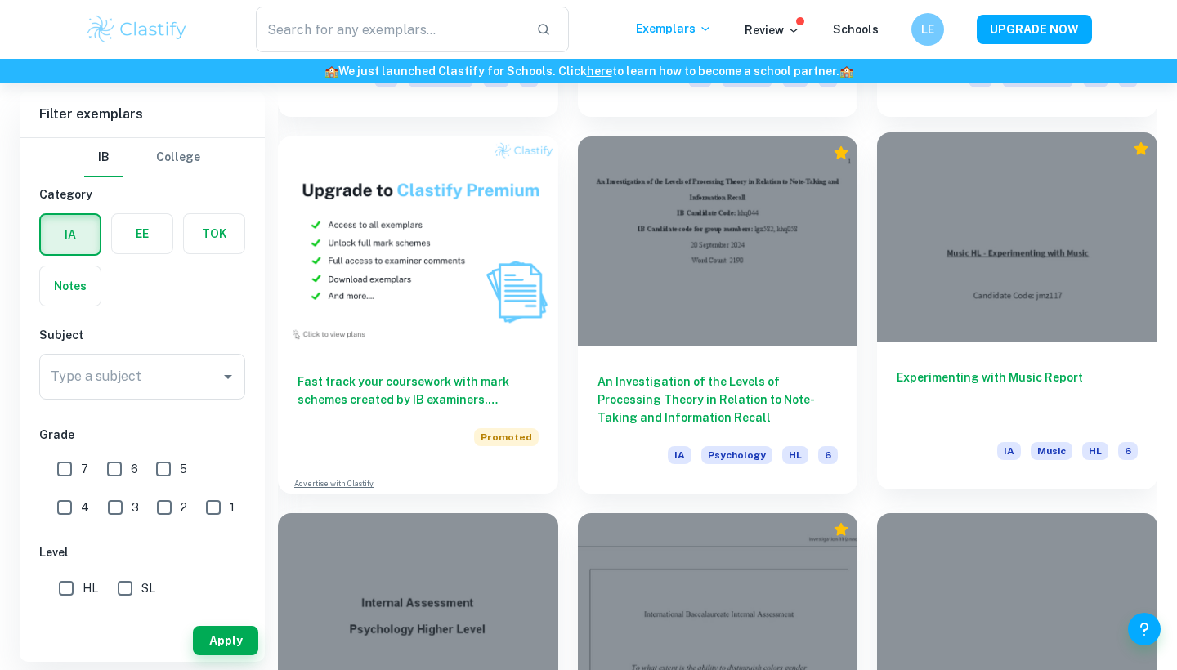
click at [954, 352] on div "Experimenting with Music Report IA Music HL 6" at bounding box center [1017, 415] width 280 height 147
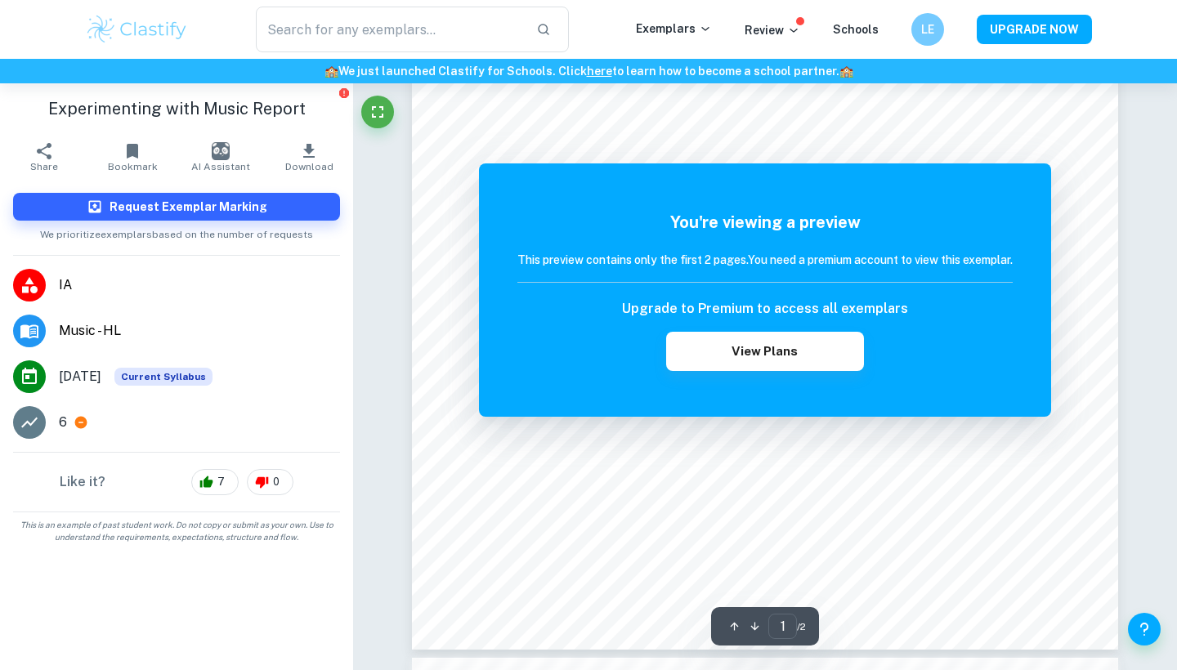
scroll to position [450, 0]
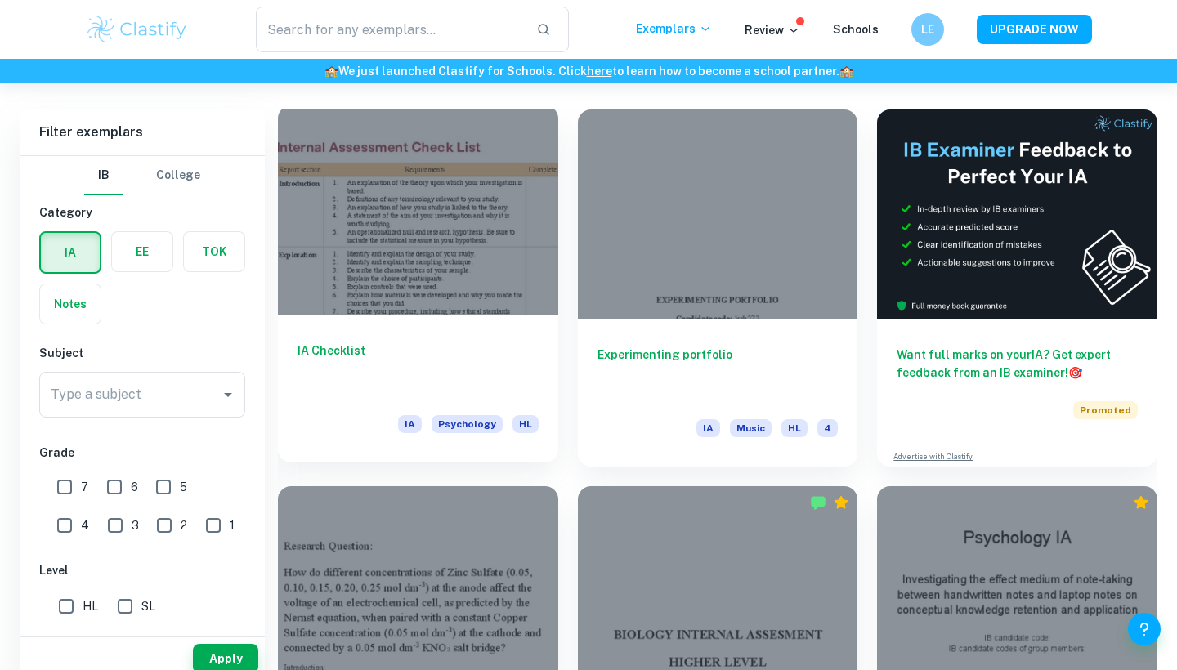
scroll to position [575, 0]
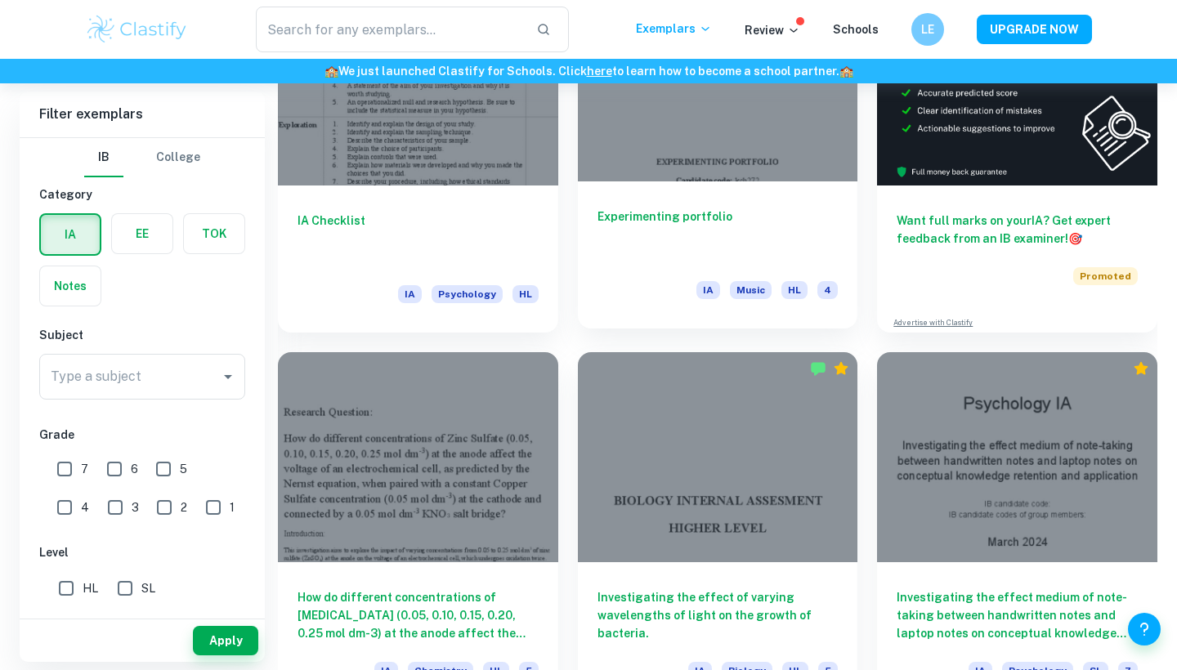
click at [708, 213] on h6 "Experimenting portfolio" at bounding box center [717, 235] width 241 height 54
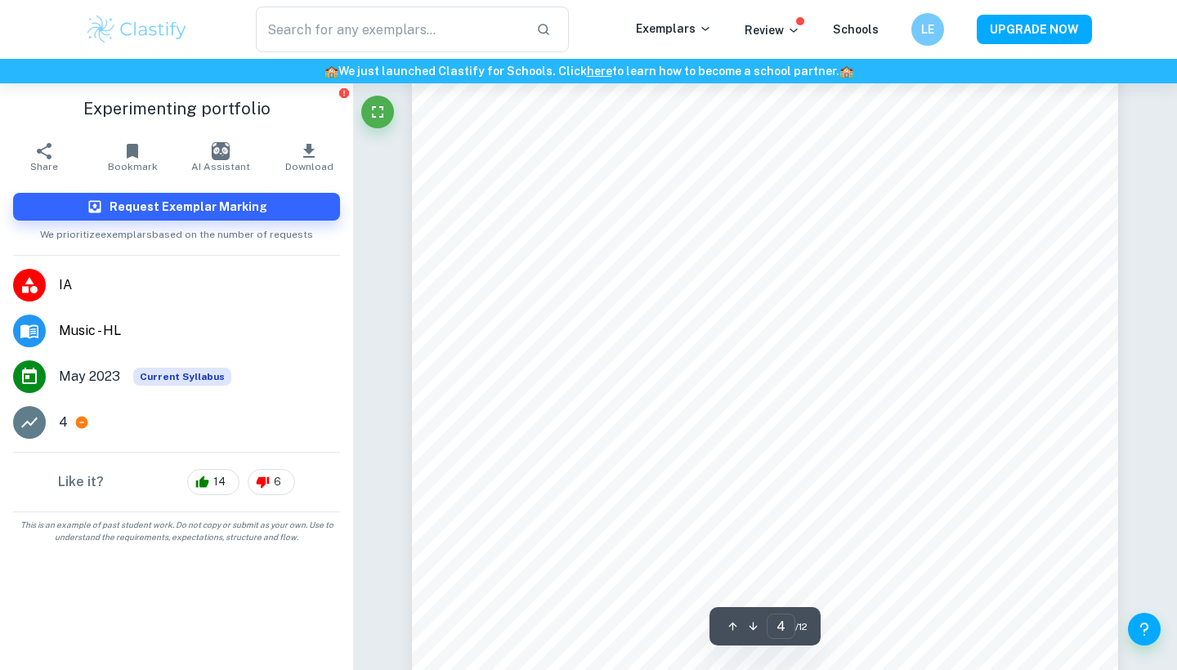
scroll to position [3569, 1]
type input "5"
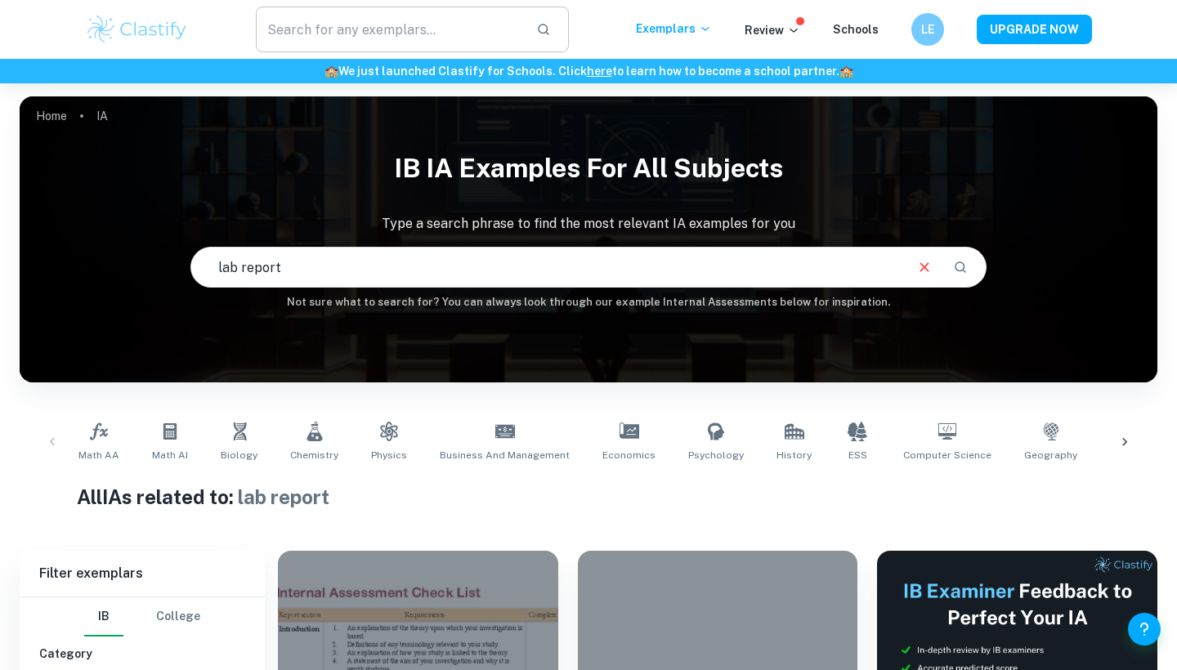
click at [409, 14] on input "text" at bounding box center [389, 30] width 267 height 46
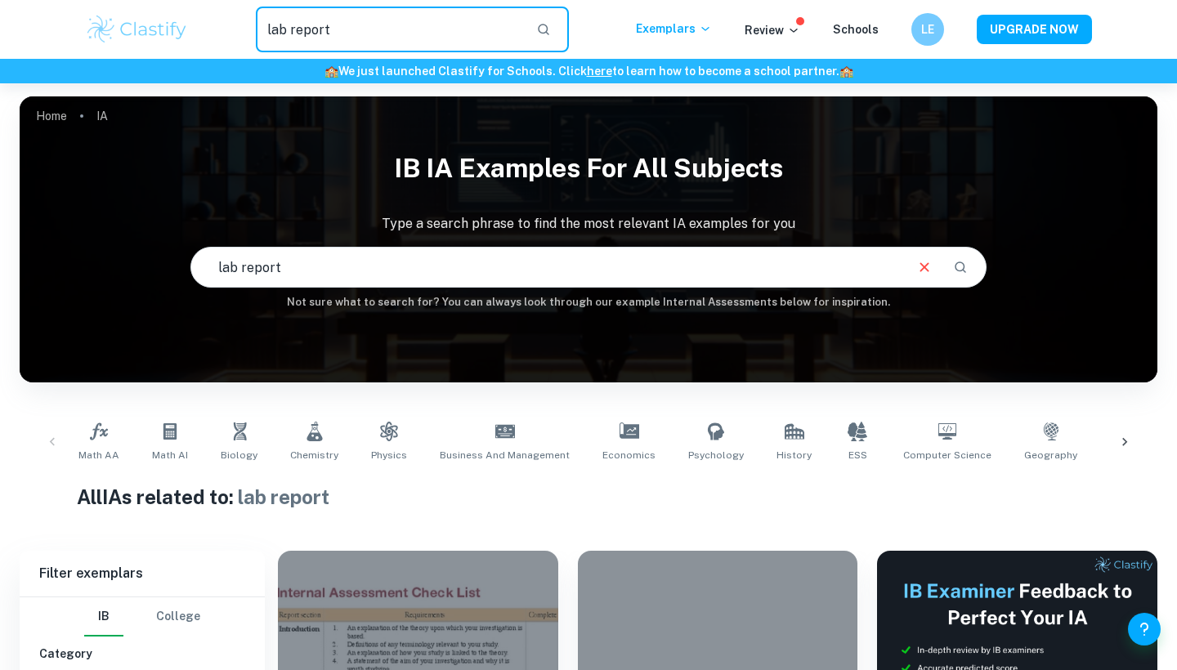
type input "lab report"
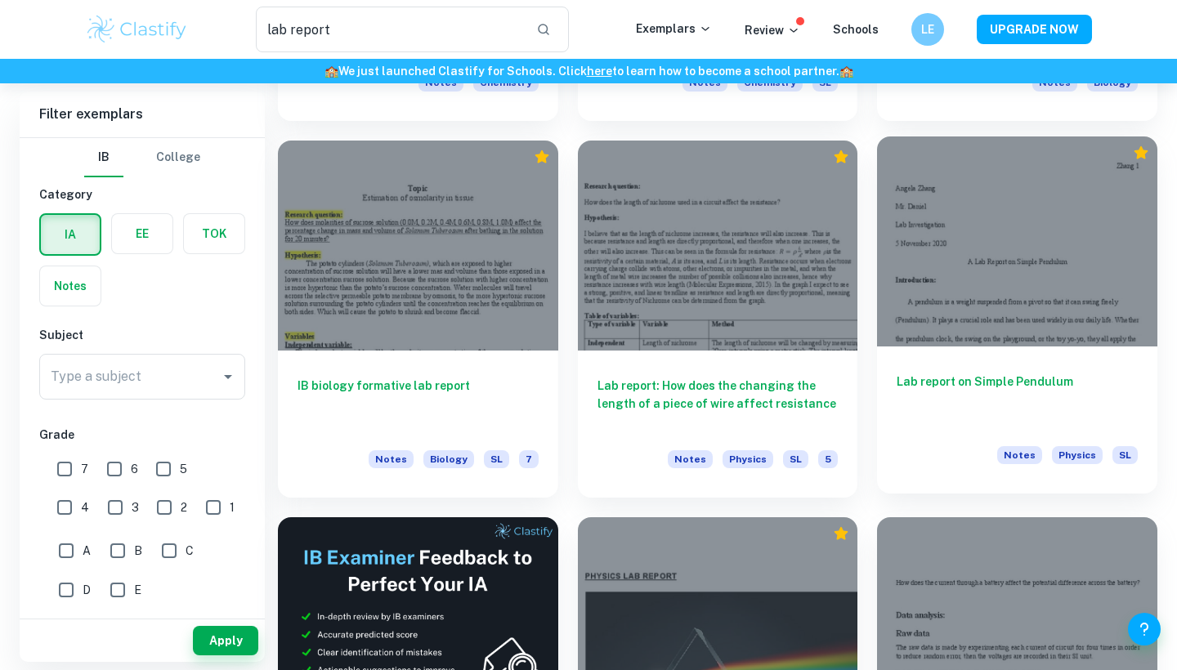
scroll to position [1917, 0]
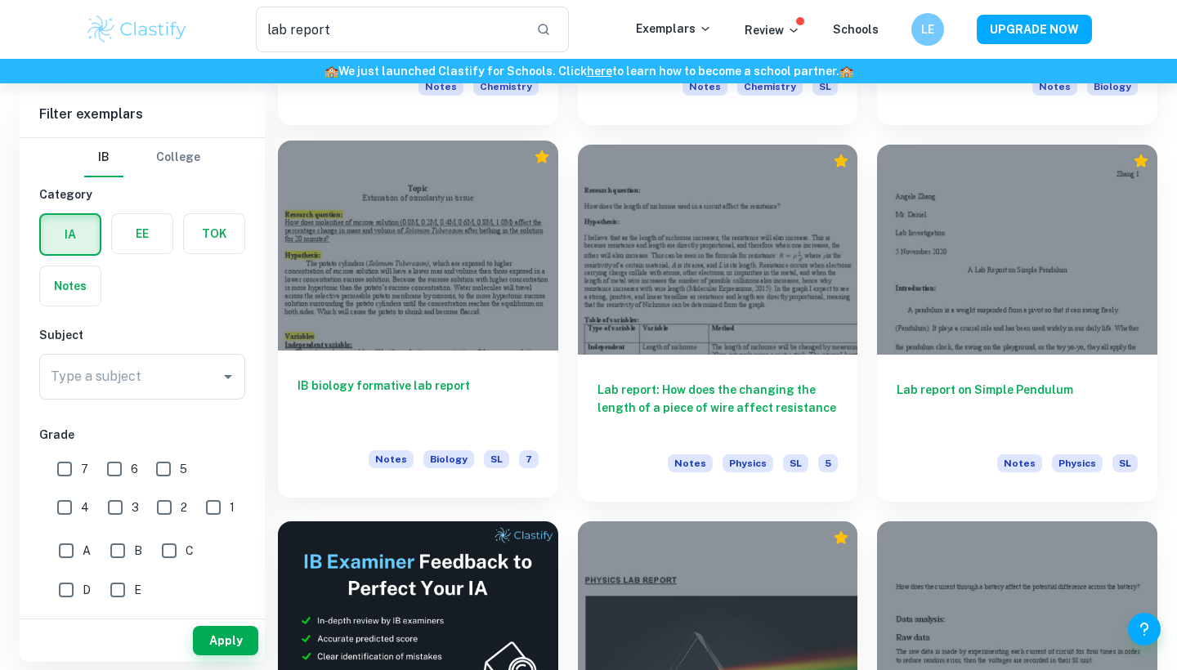
click at [416, 387] on h6 "IB biology formative lab report" at bounding box center [418, 404] width 241 height 54
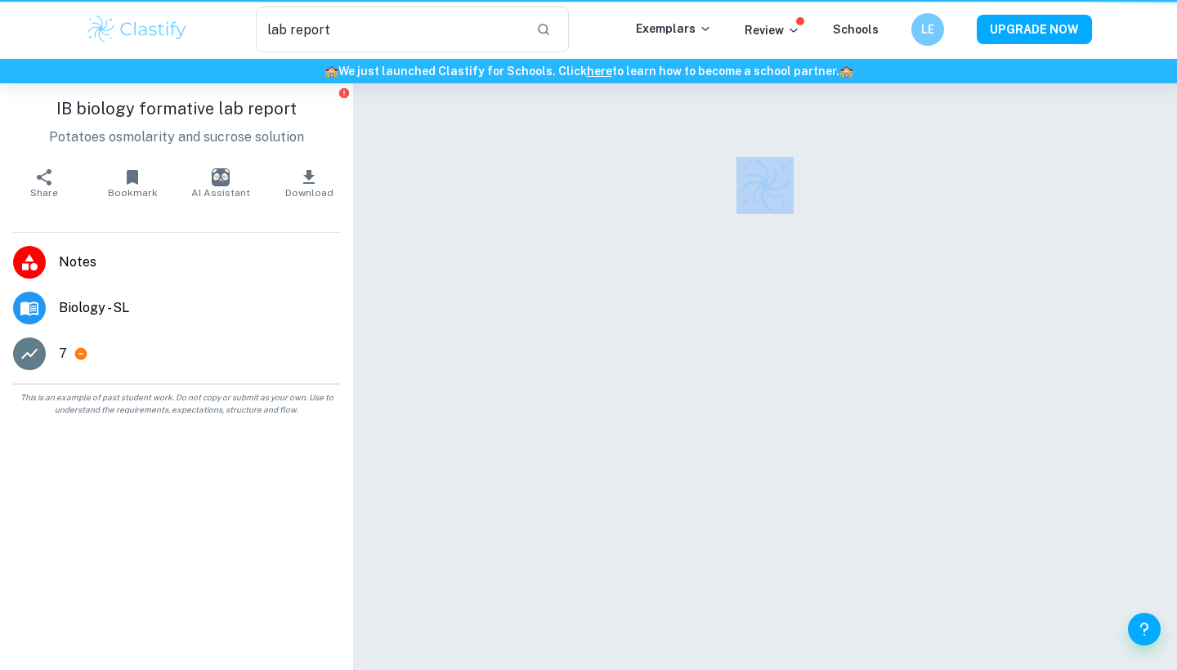
click at [416, 387] on div at bounding box center [765, 398] width 706 height 630
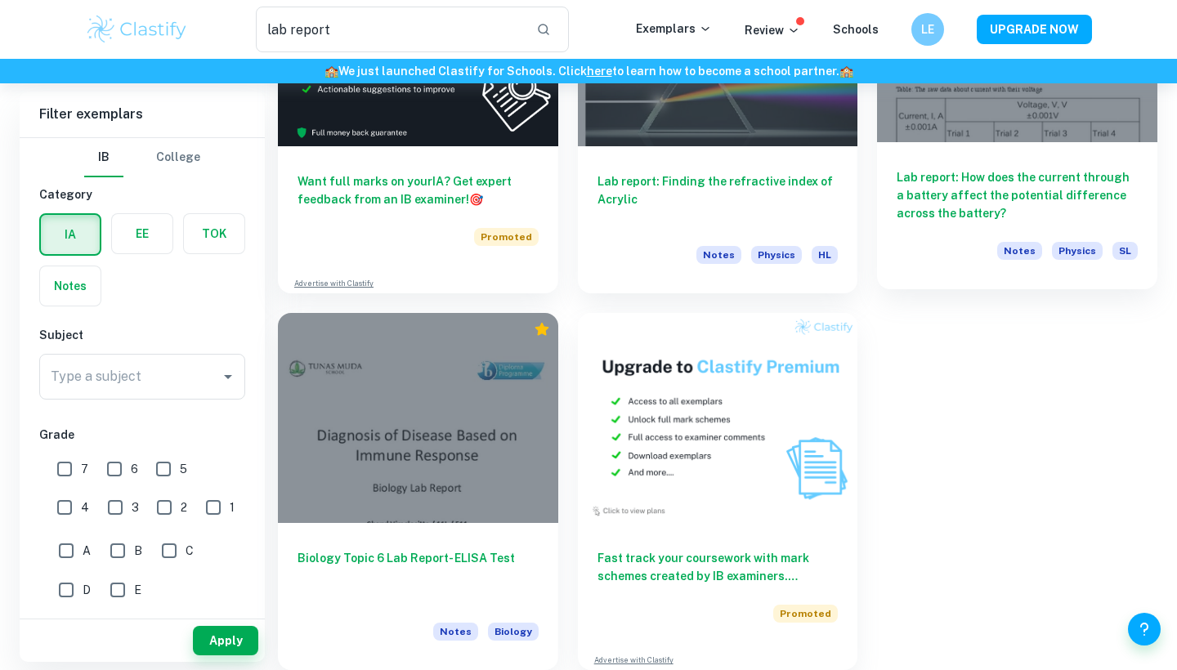
scroll to position [2503, 0]
click at [984, 212] on h6 "Lab report: How does the current through a battery affect the potential differe…" at bounding box center [1017, 195] width 241 height 54
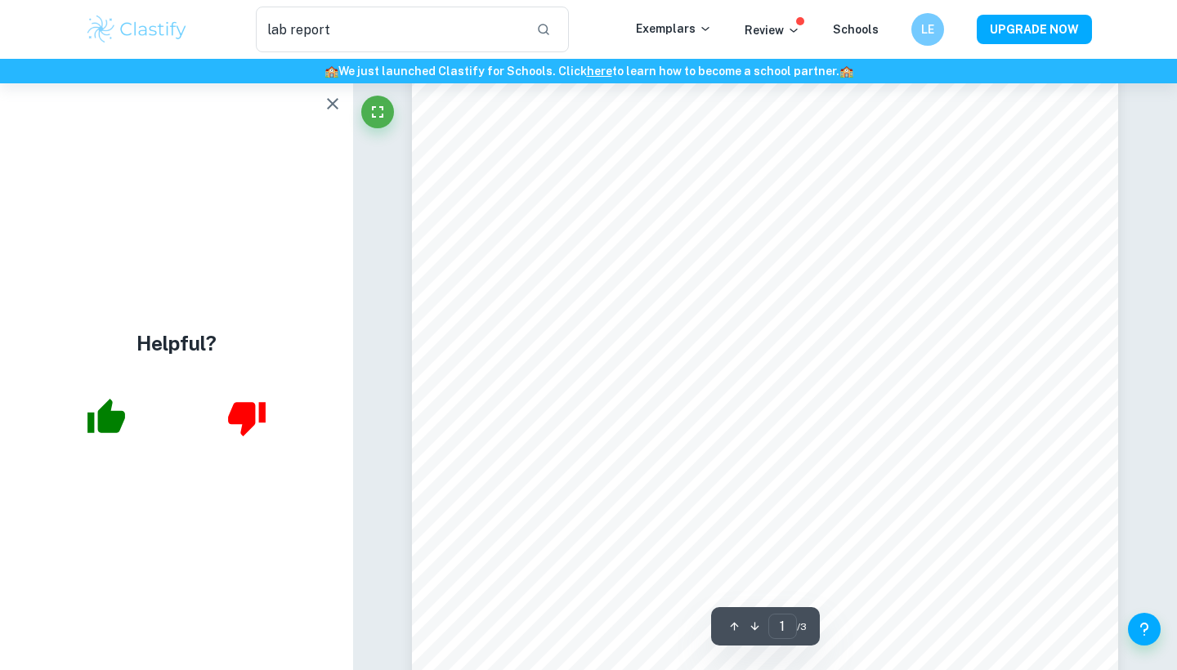
scroll to position [344, 0]
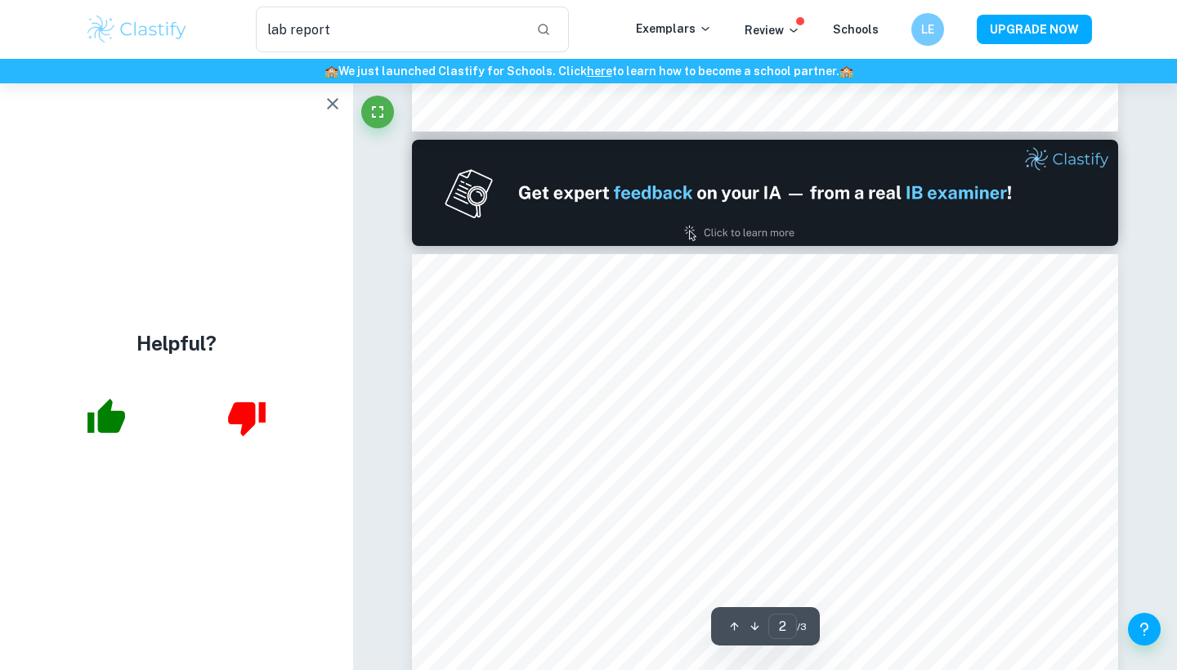
type input "1"
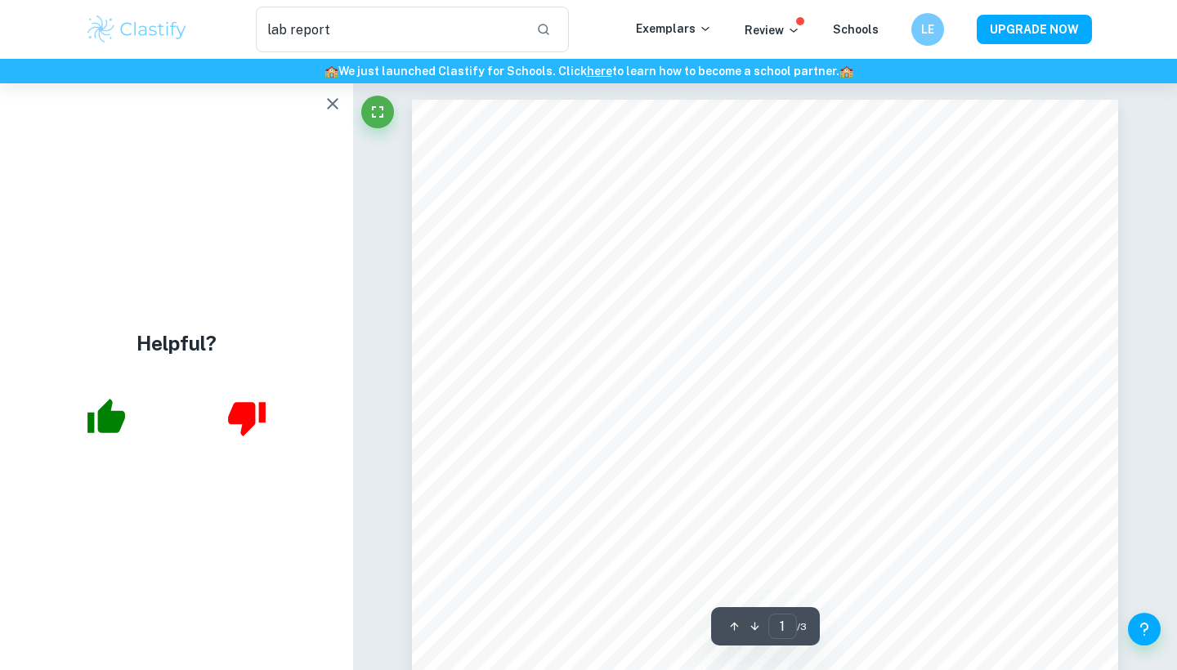
scroll to position [0, 0]
click at [336, 99] on icon "button" at bounding box center [333, 104] width 20 height 20
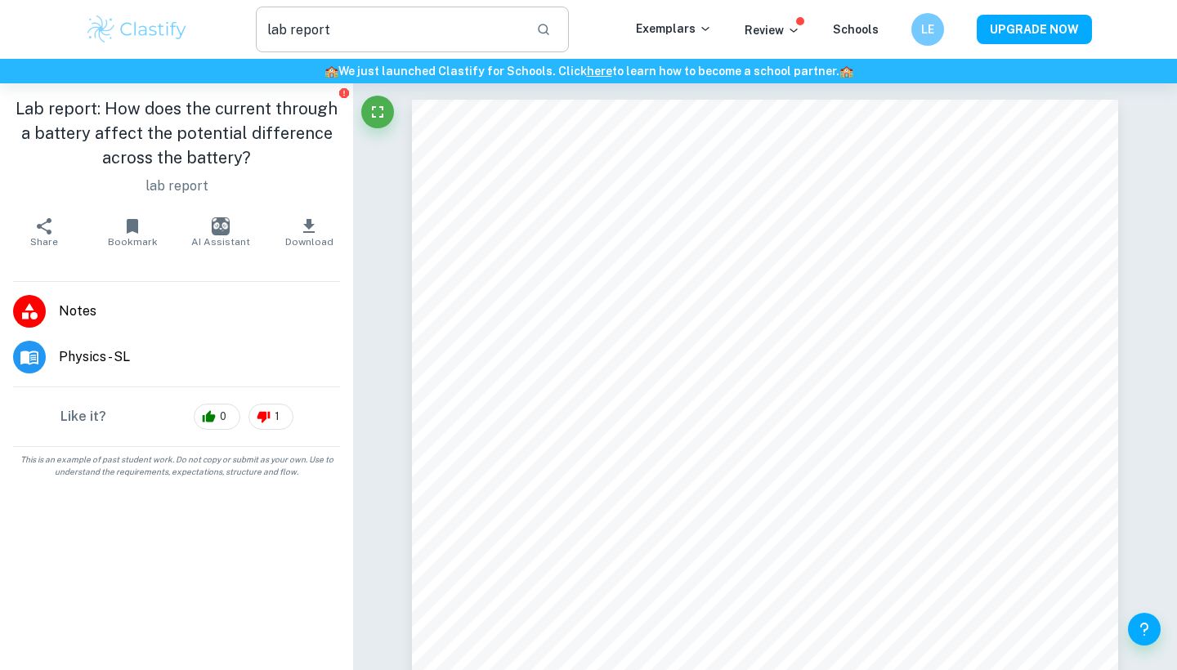
click at [390, 43] on input "lab report" at bounding box center [389, 30] width 267 height 46
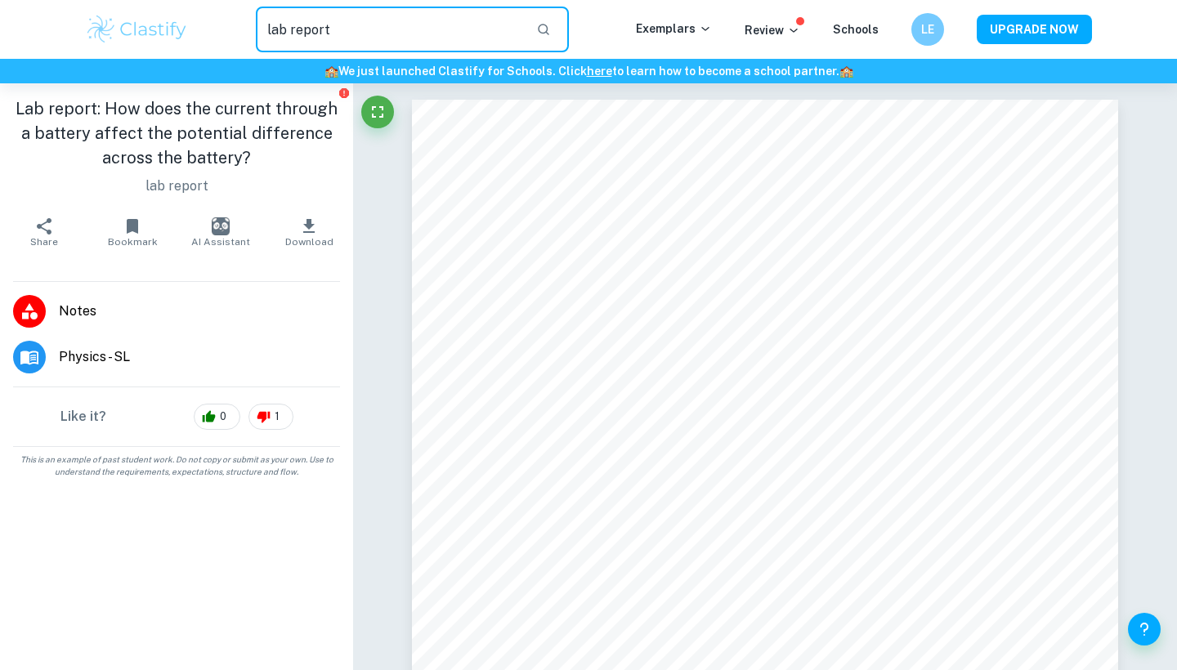
type input "lab report"
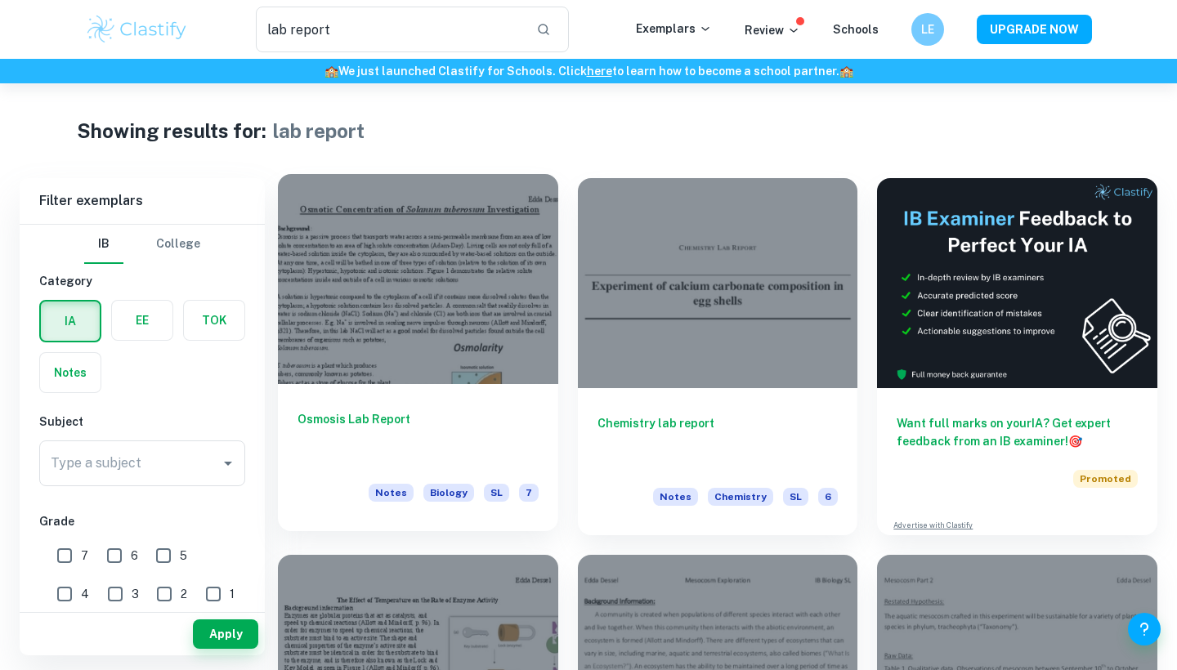
click at [355, 414] on h6 "Osmosis Lab Report" at bounding box center [418, 437] width 241 height 54
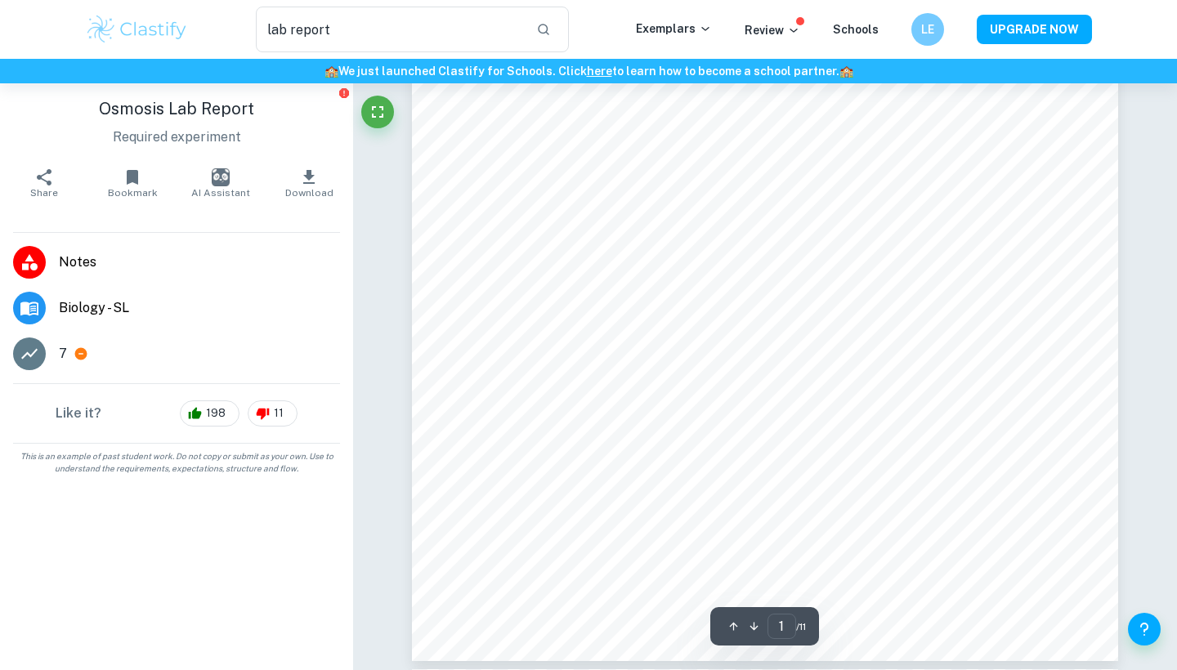
scroll to position [446, 0]
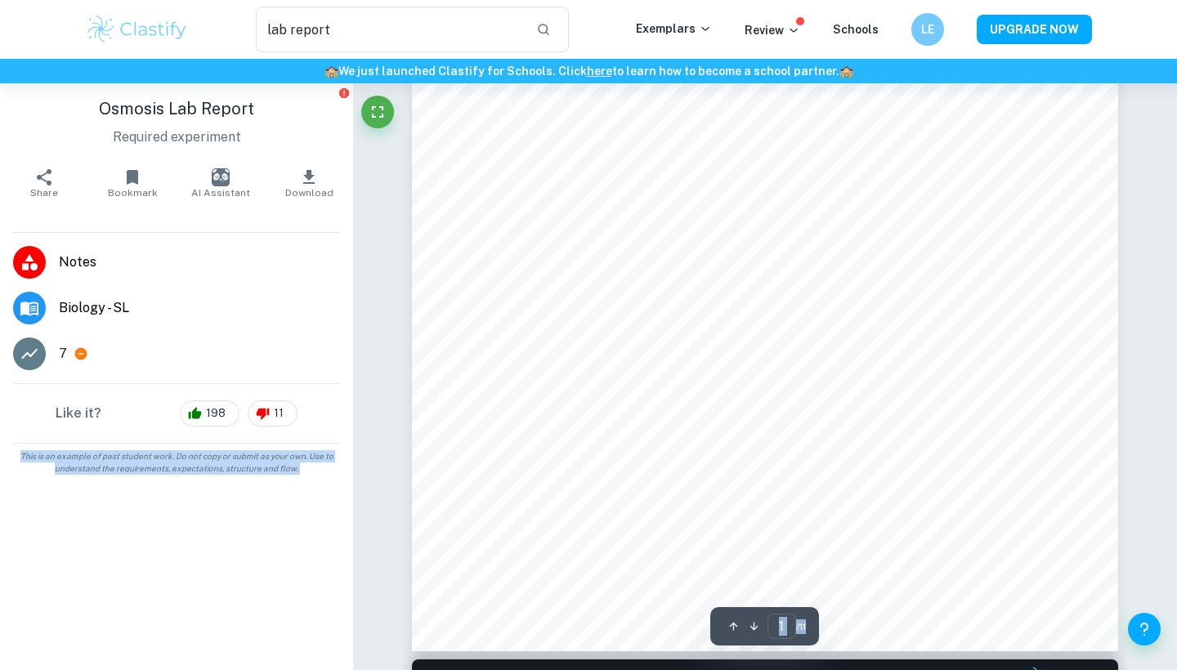
click at [347, 284] on li "Notes" at bounding box center [176, 262] width 353 height 46
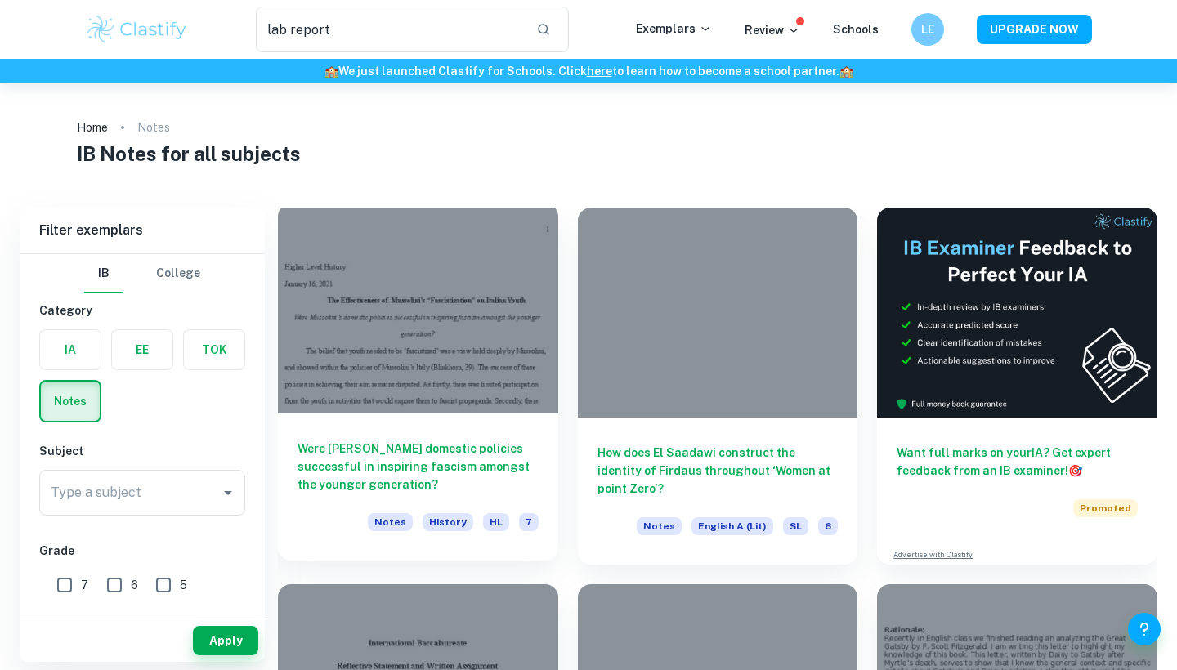
click at [369, 295] on div at bounding box center [418, 309] width 280 height 210
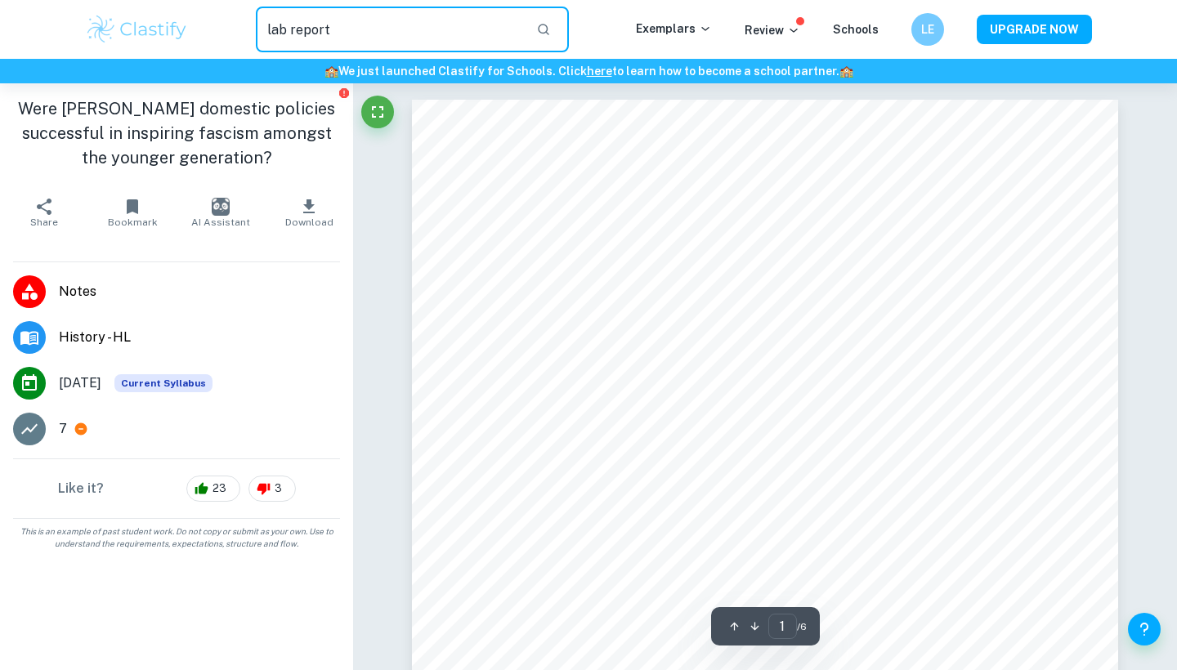
click at [409, 42] on input "lab report" at bounding box center [389, 30] width 267 height 46
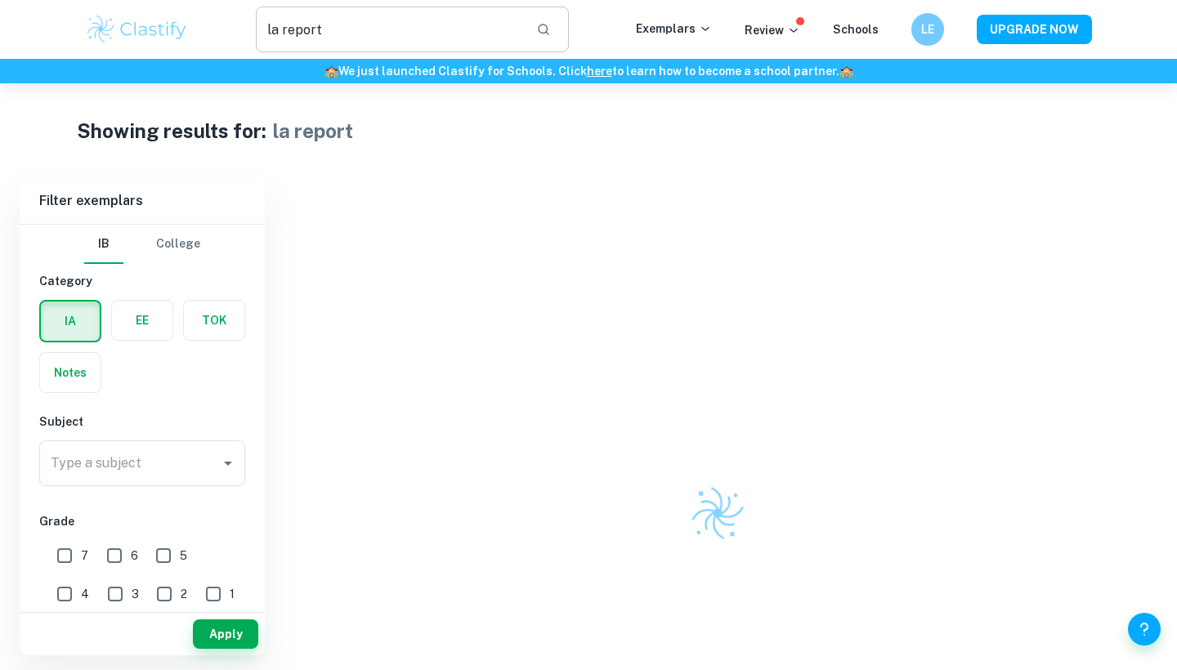
click at [279, 29] on input "la report" at bounding box center [389, 30] width 267 height 46
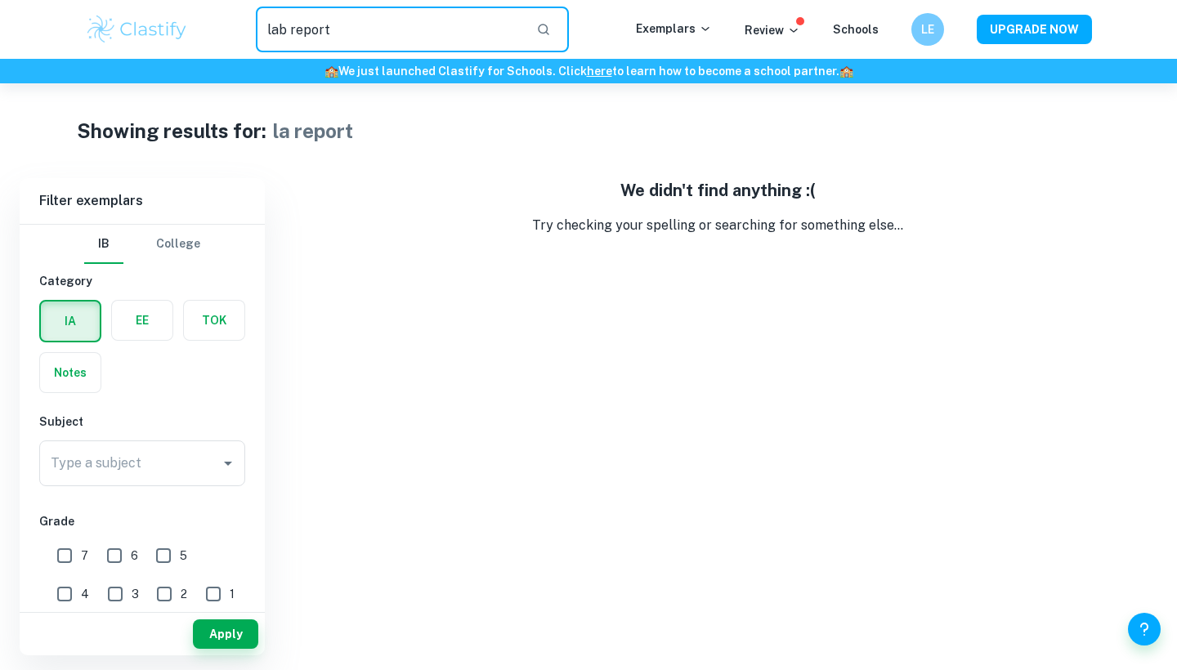
type input "lab report"
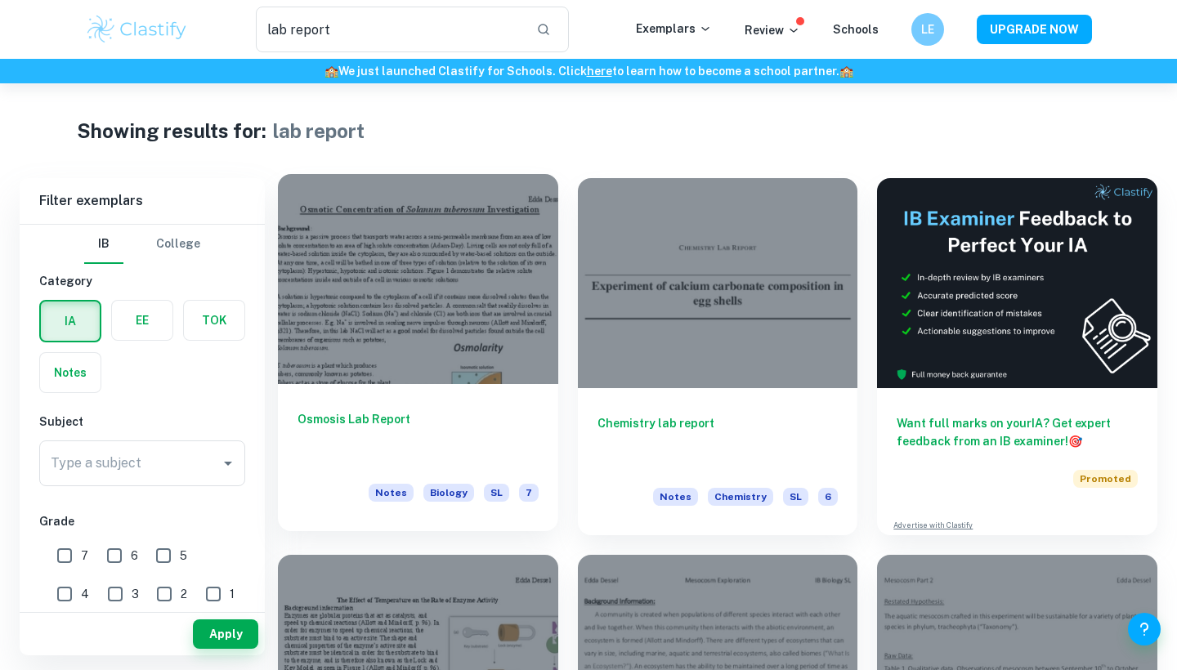
click at [346, 415] on h6 "Osmosis Lab Report" at bounding box center [418, 437] width 241 height 54
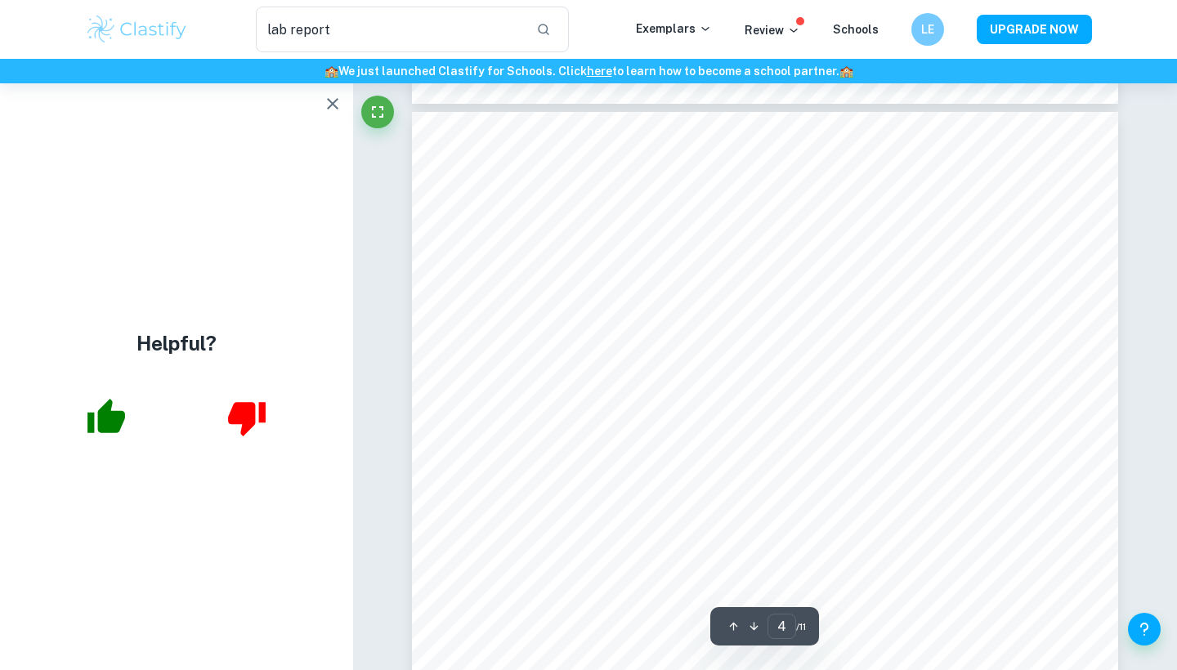
scroll to position [3427, 0]
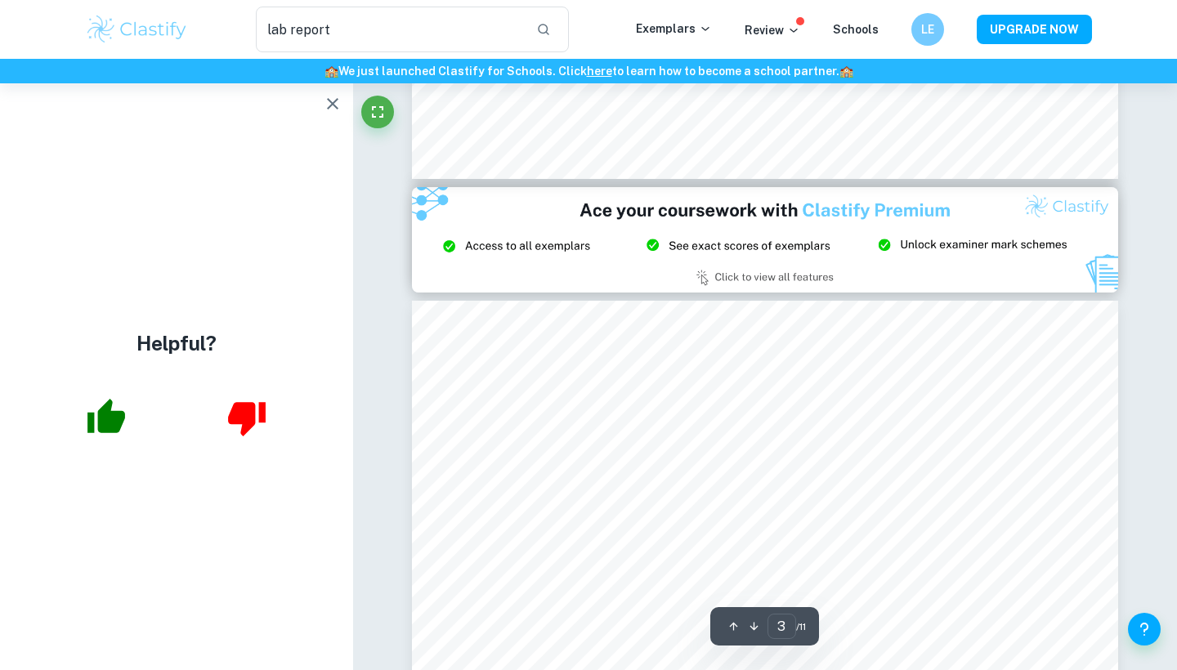
type input "2"
